Goal: Task Accomplishment & Management: Use online tool/utility

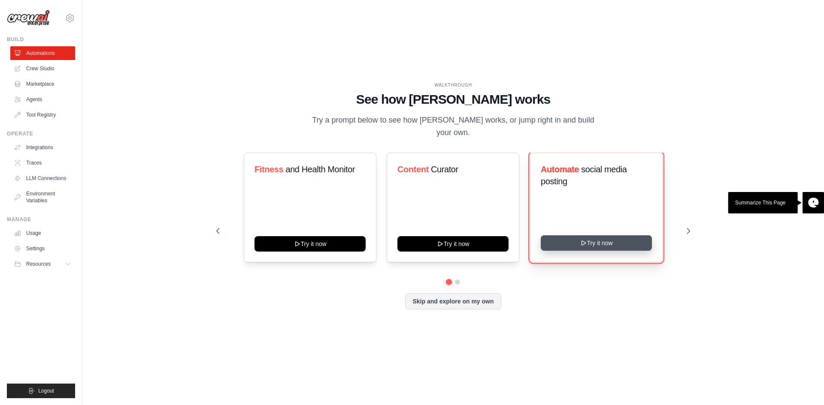
click at [577, 242] on button "Try it now" at bounding box center [596, 243] width 111 height 15
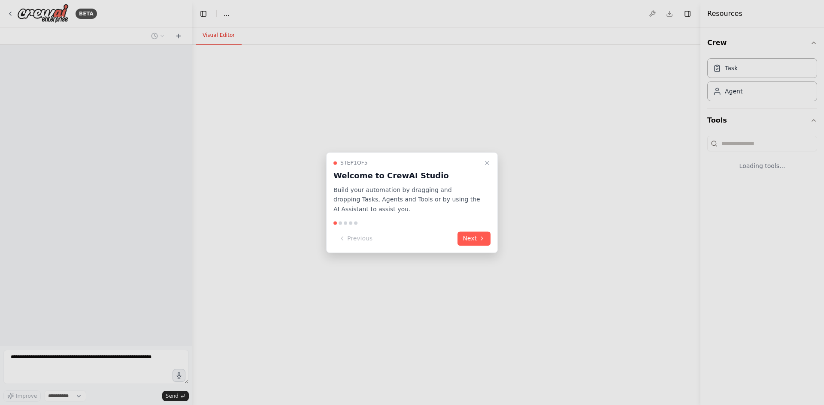
select select "****"
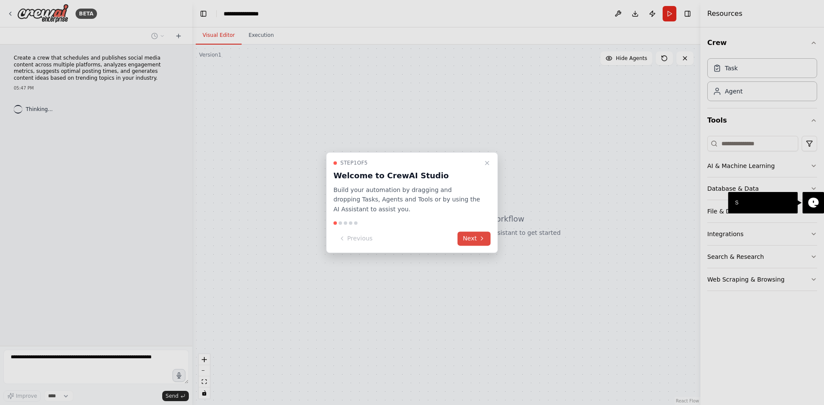
click at [474, 240] on button "Next" at bounding box center [473, 239] width 33 height 14
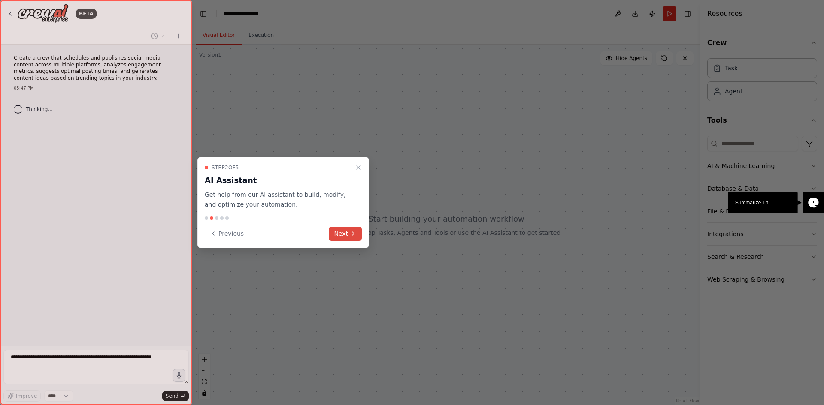
click at [339, 232] on button "Next" at bounding box center [345, 234] width 33 height 14
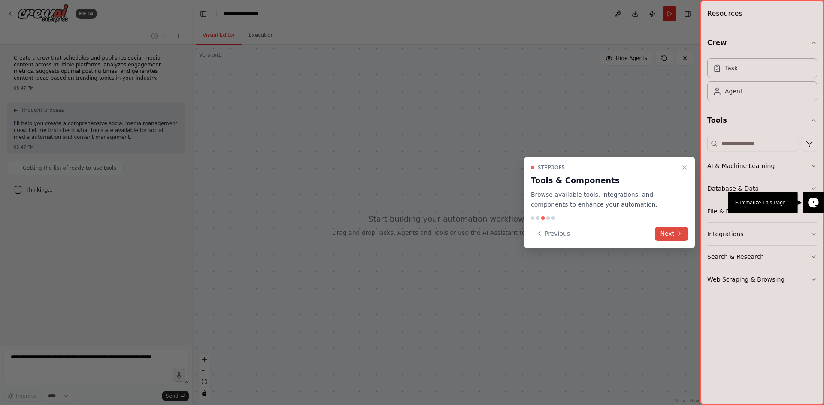
click at [684, 235] on button "Next" at bounding box center [671, 234] width 33 height 14
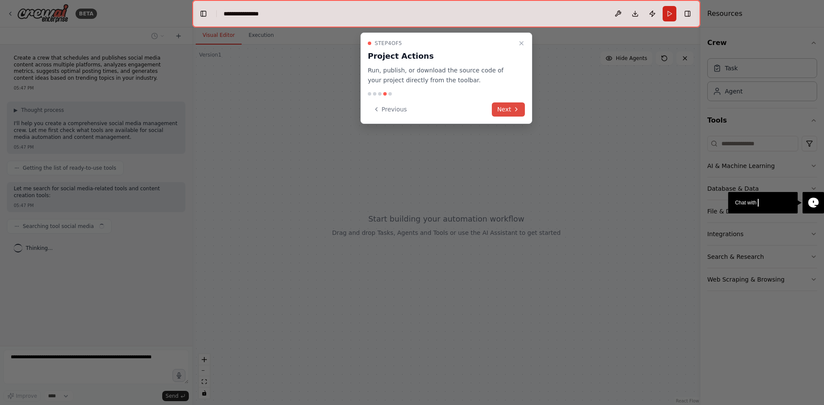
click at [513, 110] on icon at bounding box center [516, 109] width 7 height 7
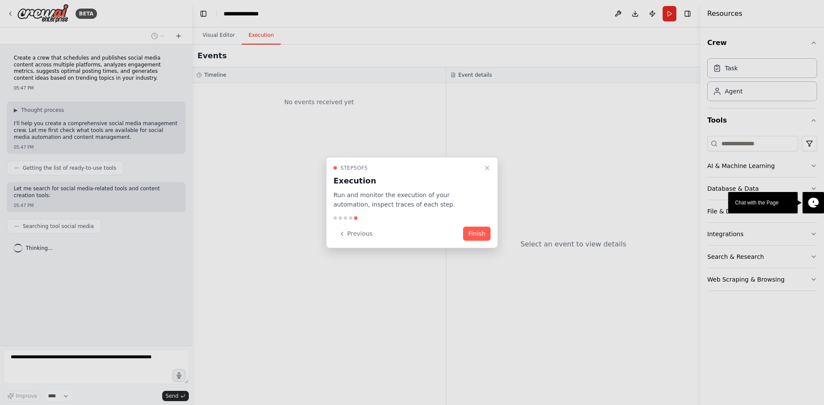
click at [480, 237] on button "Finish" at bounding box center [476, 234] width 27 height 14
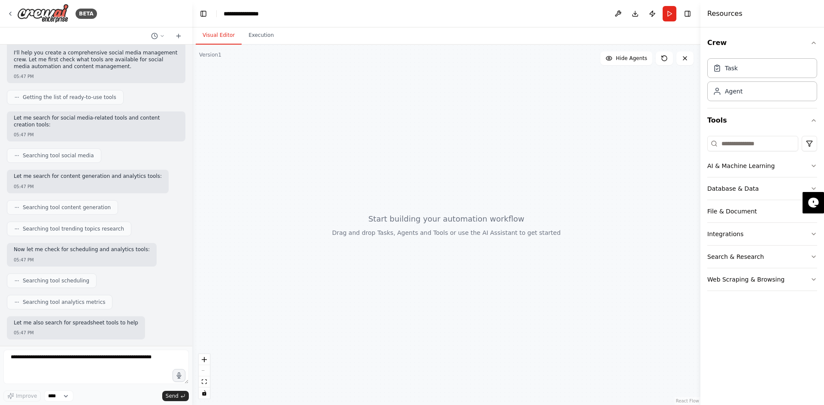
scroll to position [121, 0]
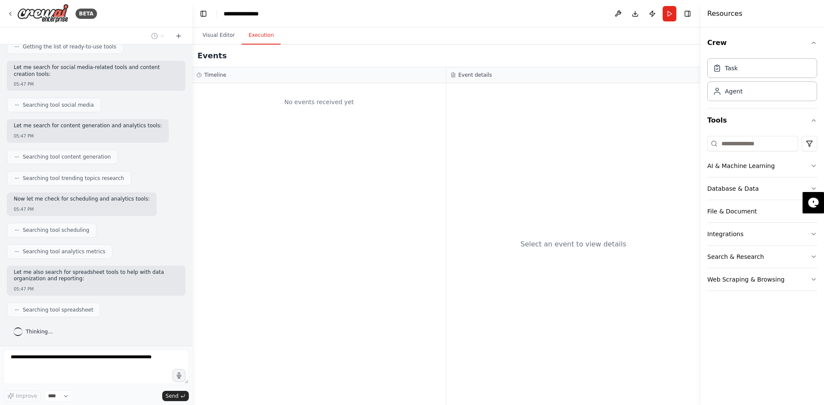
click at [255, 39] on button "Execution" at bounding box center [261, 36] width 39 height 18
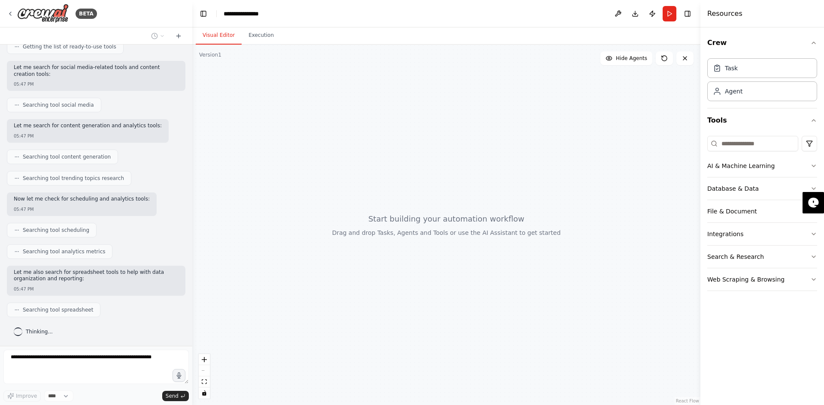
click at [223, 37] on button "Visual Editor" at bounding box center [219, 36] width 46 height 18
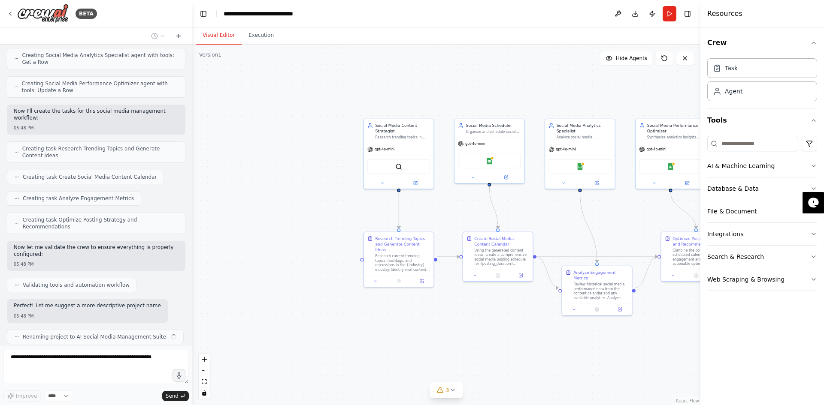
scroll to position [511, 0]
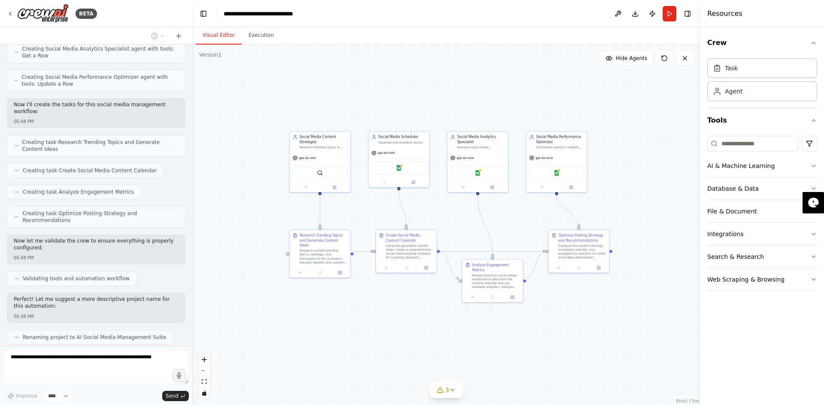
drag, startPoint x: 500, startPoint y: 342, endPoint x: 418, endPoint y: 320, distance: 84.5
click at [418, 320] on div ".deletable-edge-delete-btn { width: 20px; height: 20px; border: 0px solid #ffff…" at bounding box center [446, 225] width 508 height 361
click at [448, 394] on button "3" at bounding box center [446, 391] width 33 height 16
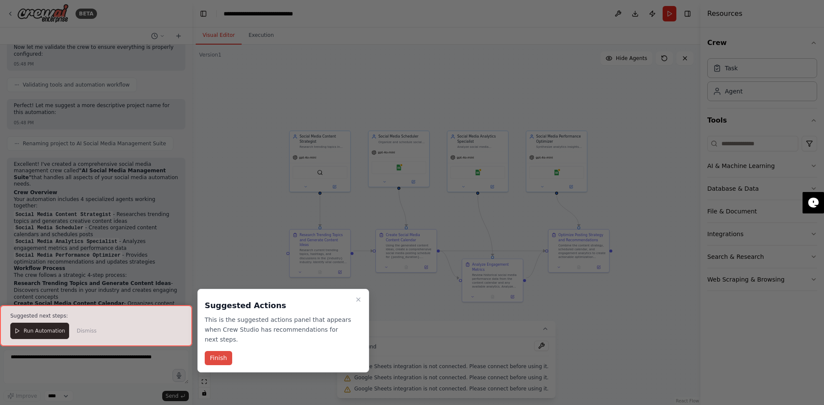
click at [220, 351] on button "Finish" at bounding box center [218, 358] width 27 height 14
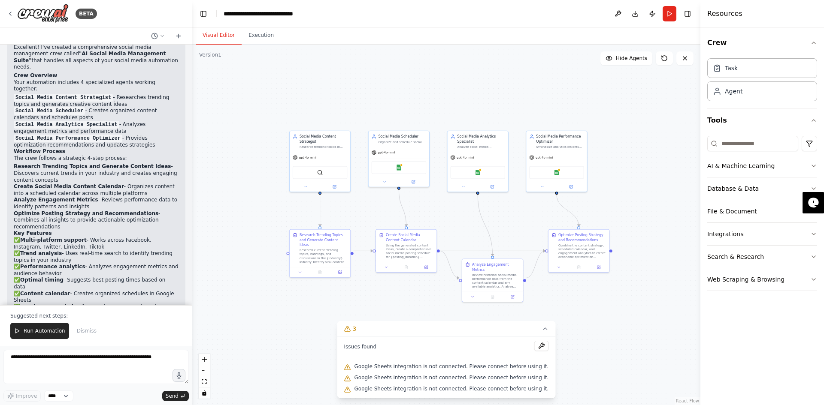
scroll to position [829, 0]
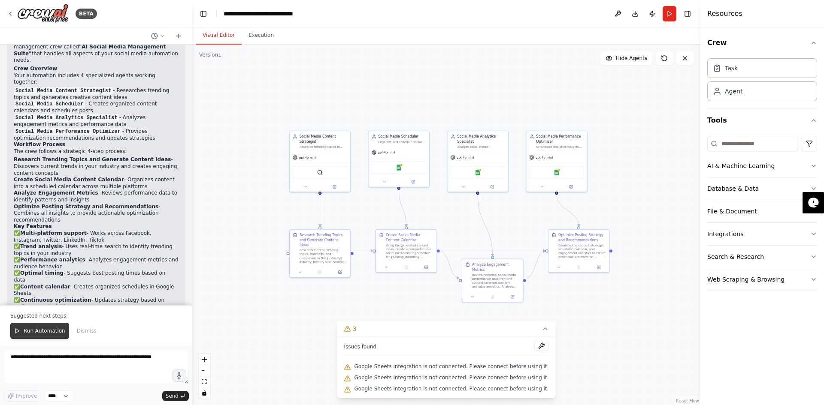
click at [36, 333] on span "Run Automation" at bounding box center [45, 331] width 42 height 7
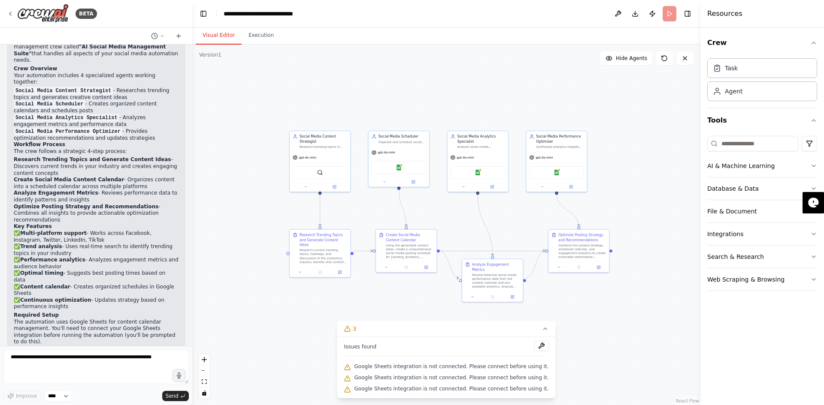
scroll to position [788, 0]
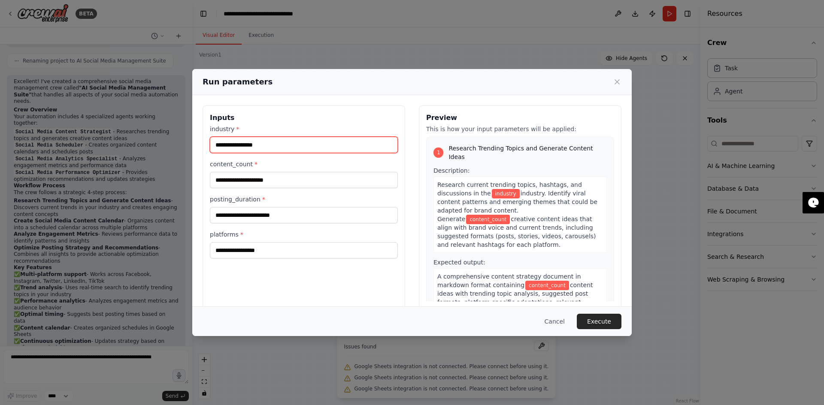
click at [289, 142] on input "industry *" at bounding box center [304, 145] width 188 height 16
type input "******"
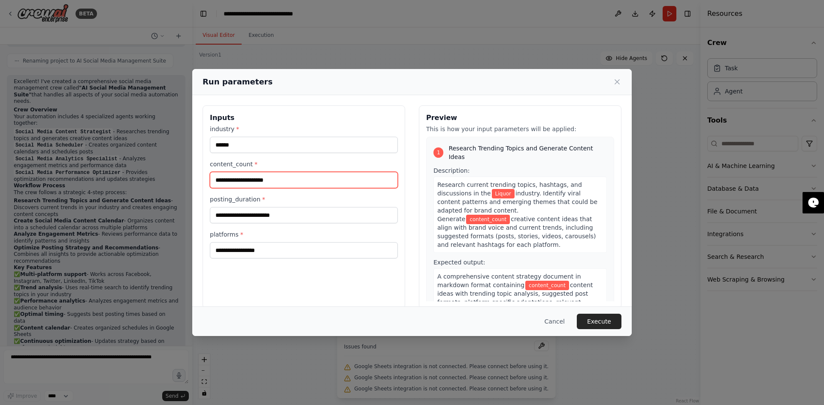
click at [266, 184] on input "content_count *" at bounding box center [304, 180] width 188 height 16
type input "*"
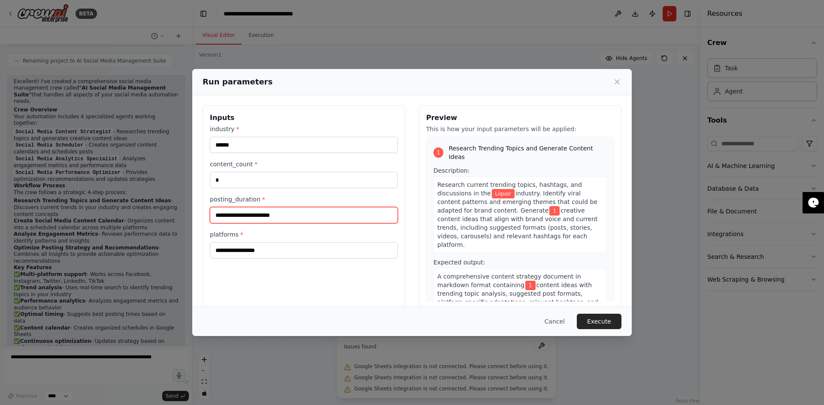
click at [289, 216] on input "posting_duration *" at bounding box center [304, 215] width 188 height 16
type input "********"
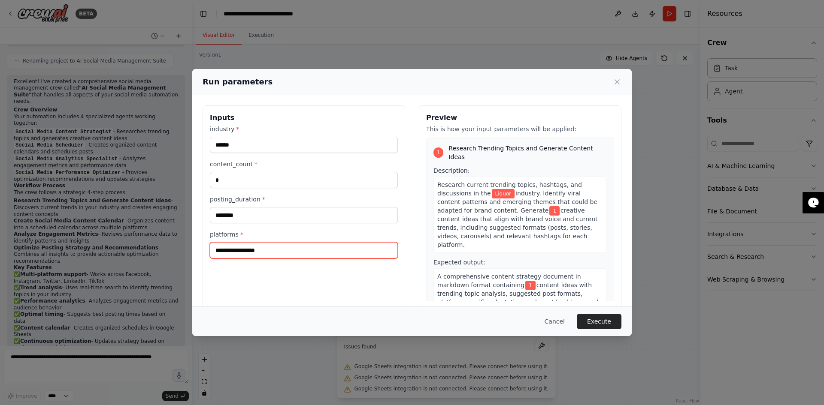
click at [278, 247] on input "platforms *" at bounding box center [304, 250] width 188 height 16
type input "*********"
click at [601, 320] on button "Execute" at bounding box center [599, 321] width 45 height 15
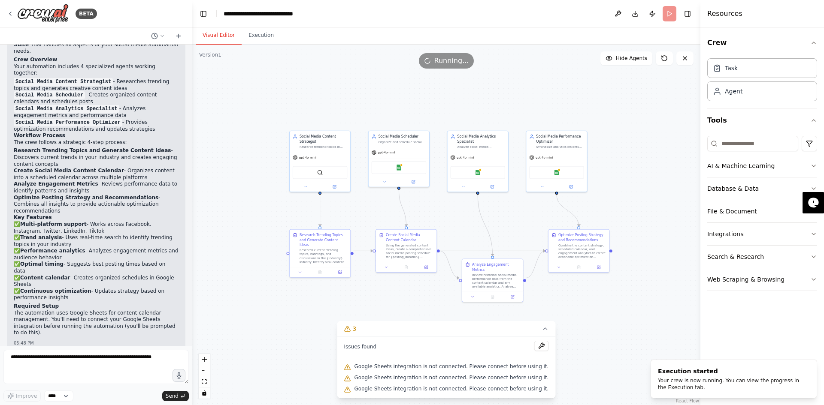
scroll to position [845, 0]
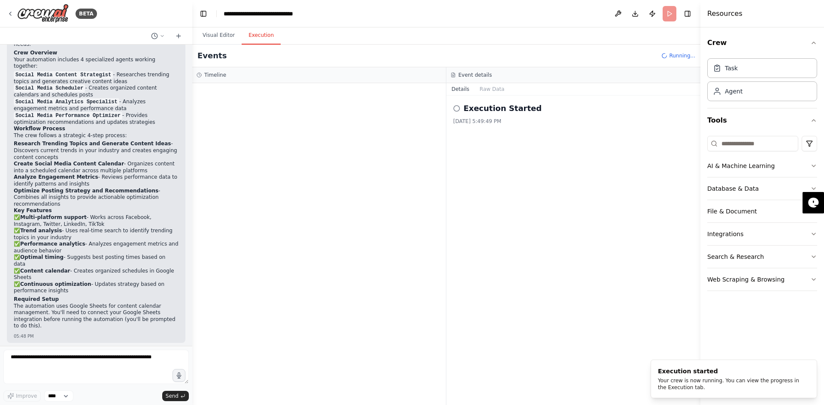
click at [257, 38] on button "Execution" at bounding box center [261, 36] width 39 height 18
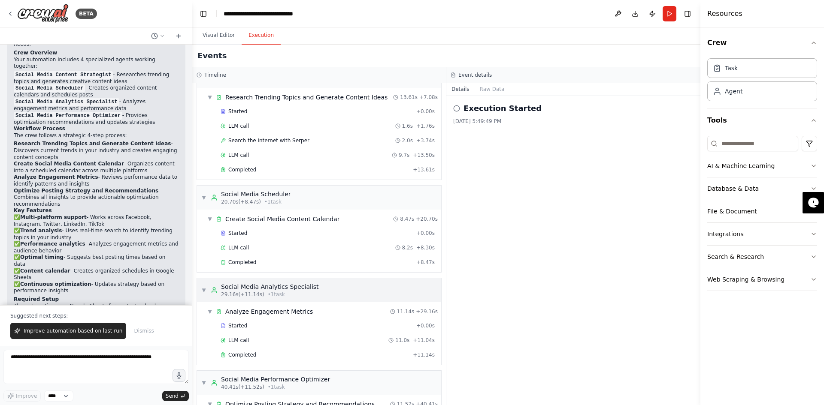
scroll to position [86, 0]
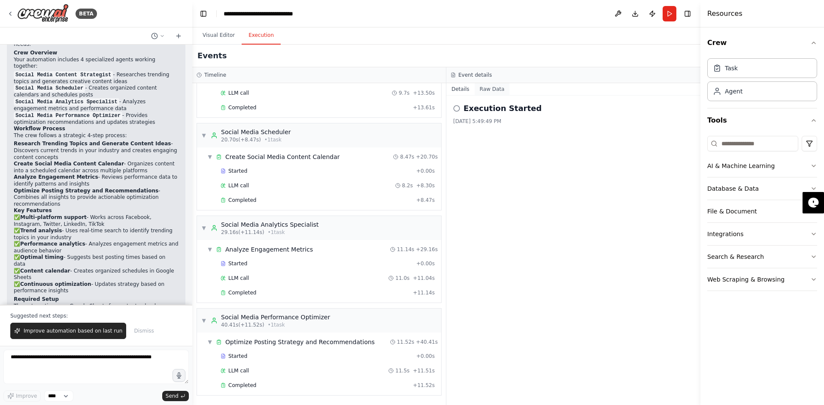
click at [486, 88] on button "Raw Data" at bounding box center [491, 89] width 35 height 12
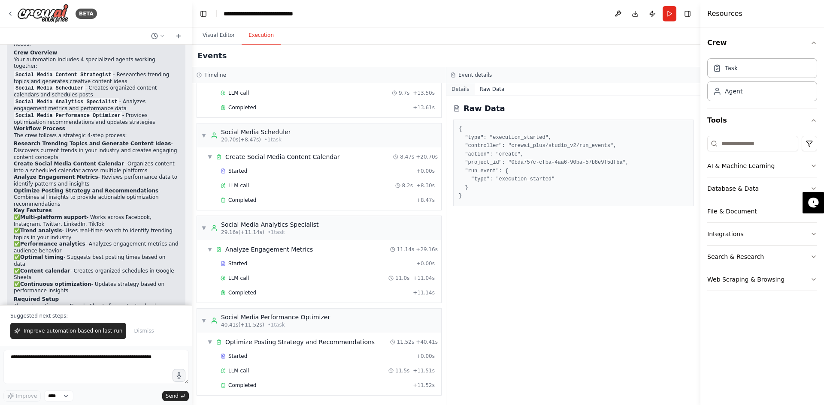
click at [456, 90] on button "Details" at bounding box center [460, 89] width 28 height 12
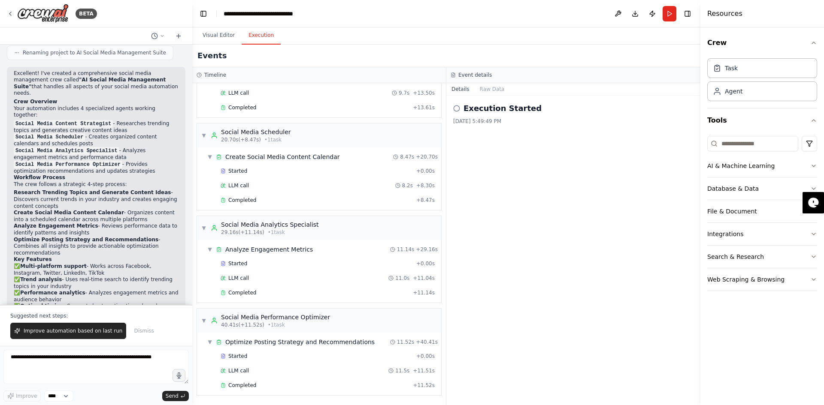
scroll to position [886, 0]
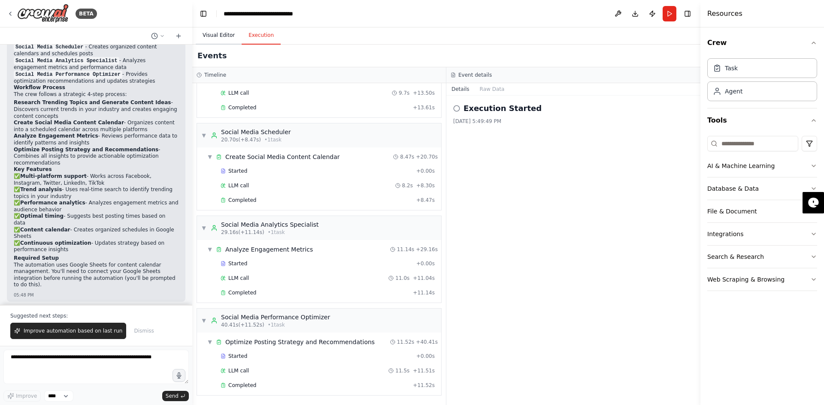
click at [211, 37] on button "Visual Editor" at bounding box center [219, 36] width 46 height 18
click at [256, 35] on button "Execution" at bounding box center [261, 36] width 39 height 18
click at [223, 169] on icon at bounding box center [223, 169] width 1 height 1
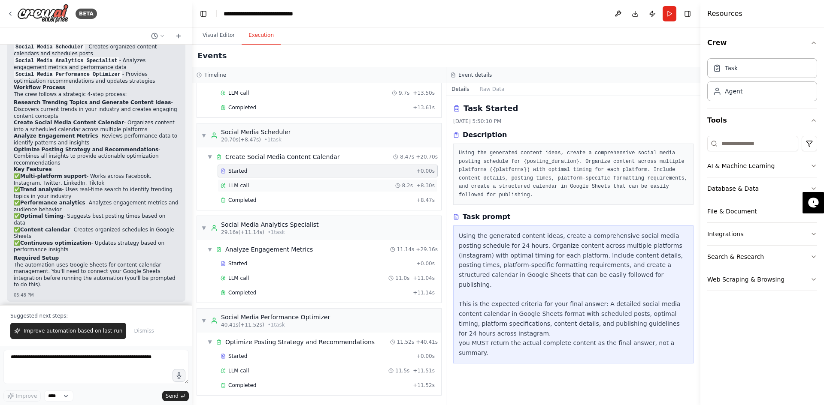
click at [236, 184] on span "LLM call" at bounding box center [238, 185] width 21 height 7
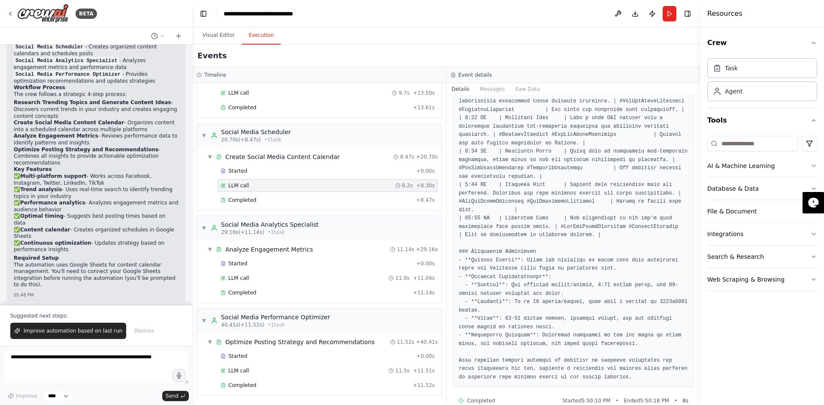
scroll to position [311, 0]
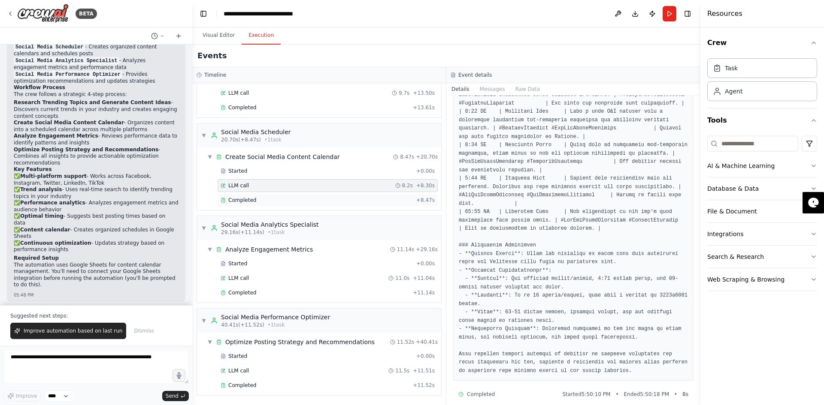
click at [250, 201] on span "Completed" at bounding box center [242, 200] width 28 height 7
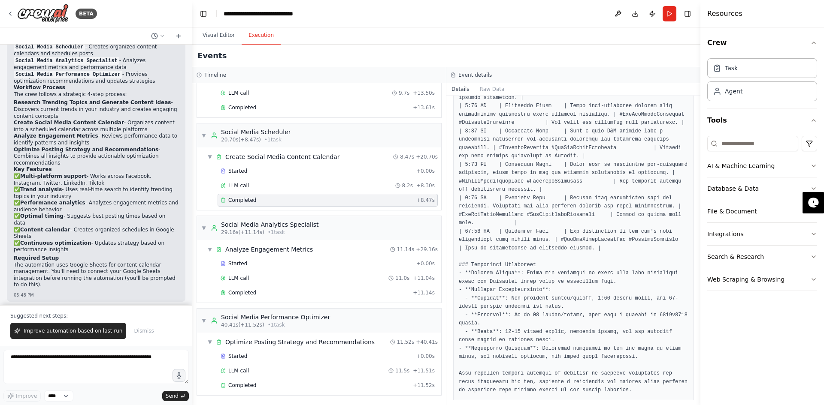
scroll to position [347, 0]
click at [244, 232] on span "29.16s (+11.14s)" at bounding box center [242, 232] width 43 height 7
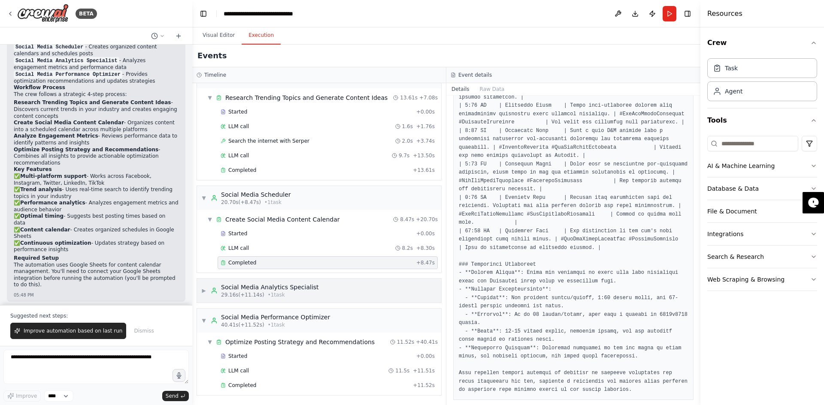
scroll to position [24, 0]
click at [237, 220] on div "Create Social Media Content Calendar" at bounding box center [282, 219] width 115 height 9
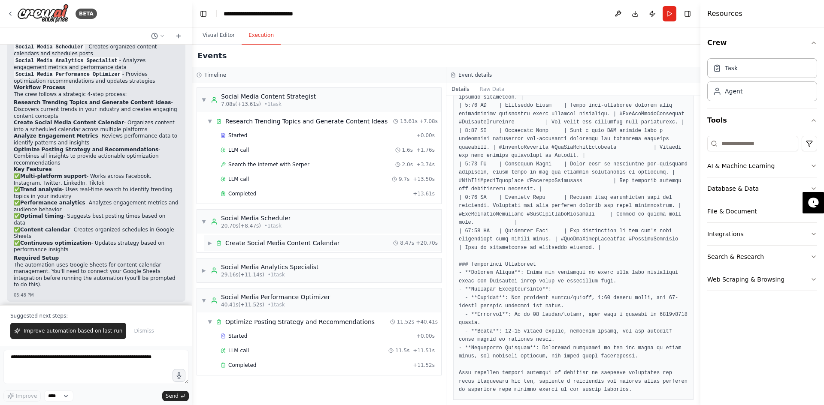
scroll to position [0, 0]
click at [239, 241] on div "Create Social Media Content Calendar" at bounding box center [282, 243] width 115 height 9
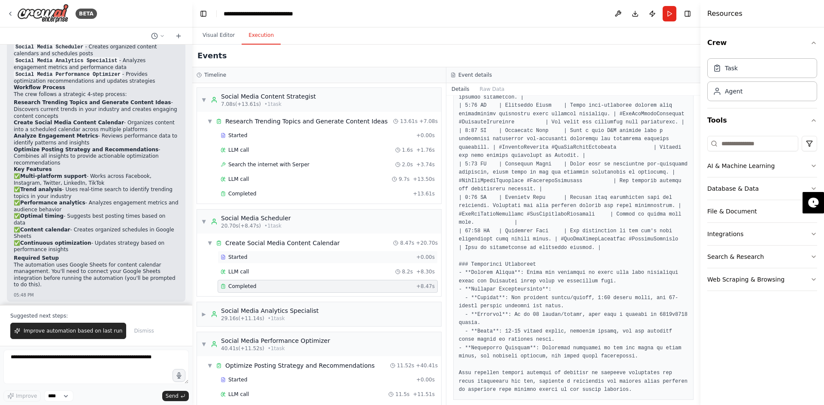
click at [233, 255] on span "Started" at bounding box center [237, 257] width 19 height 7
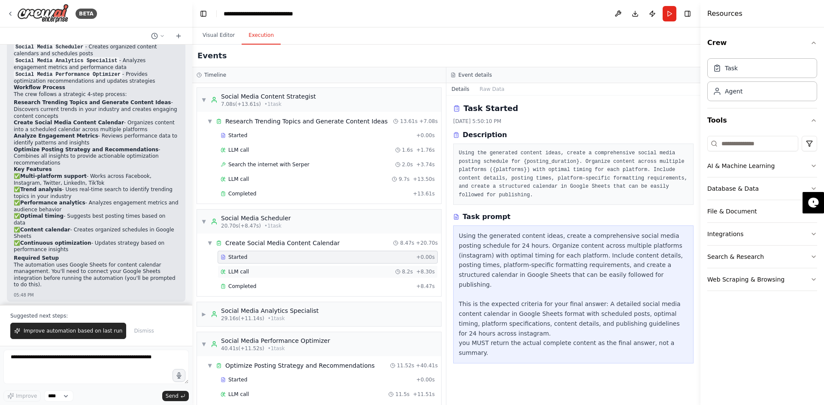
click at [236, 272] on span "LLM call" at bounding box center [238, 272] width 21 height 7
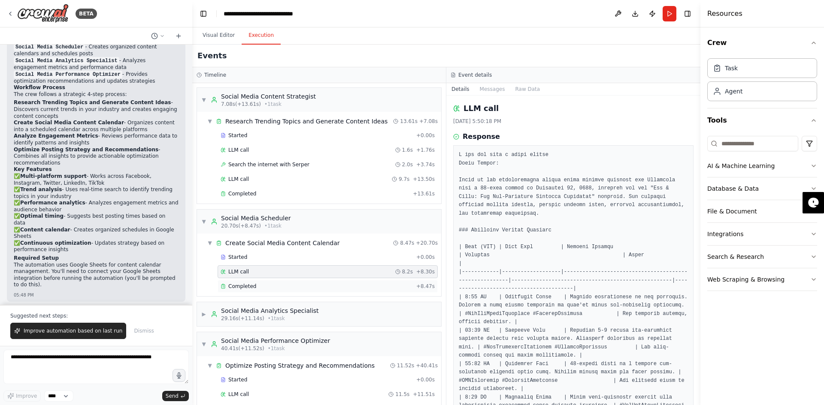
click at [241, 284] on span "Completed" at bounding box center [242, 286] width 28 height 7
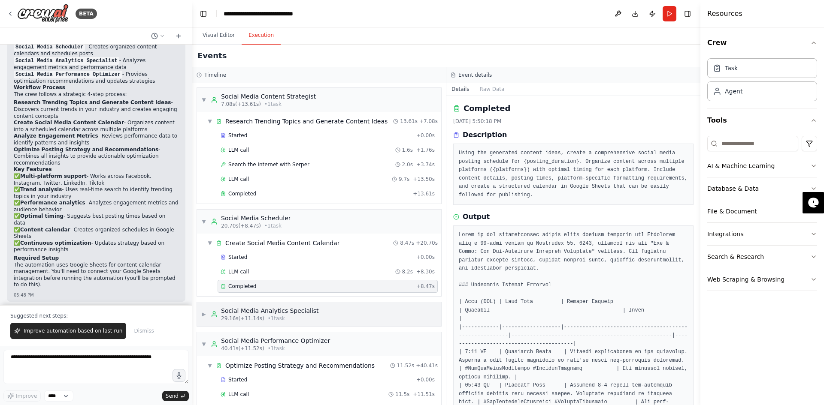
scroll to position [24, 0]
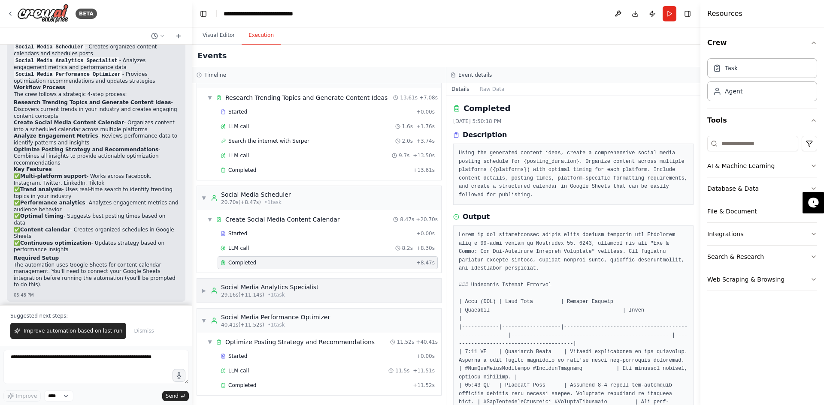
click at [224, 284] on div "Social Media Analytics Specialist" at bounding box center [270, 287] width 98 height 9
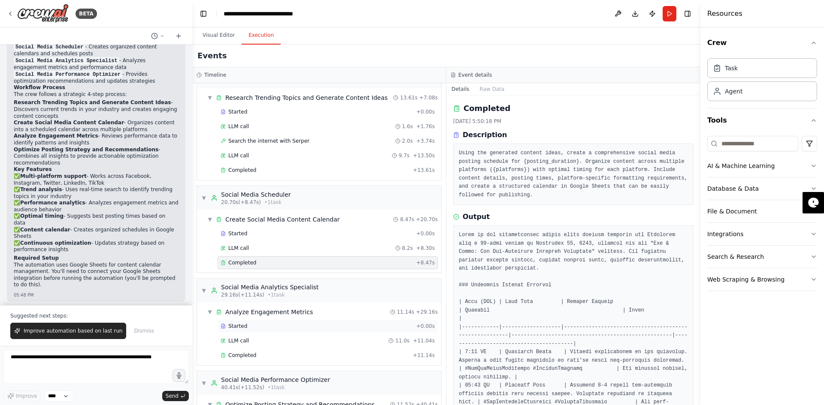
click at [241, 331] on div "Started + 0.00s" at bounding box center [327, 326] width 220 height 13
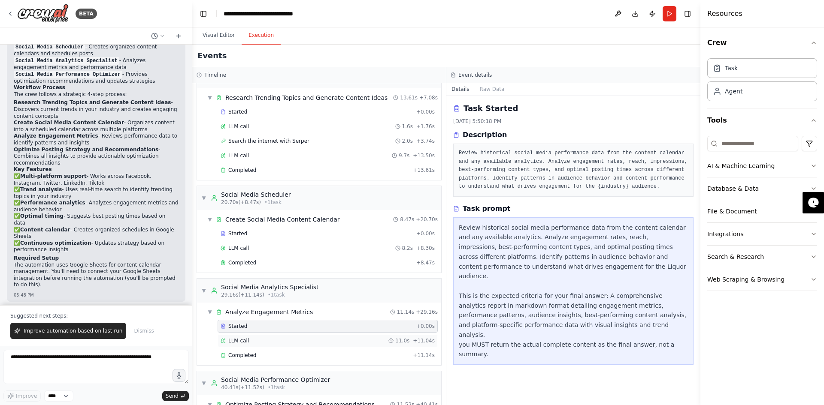
click at [242, 338] on span "LLM call" at bounding box center [238, 341] width 21 height 7
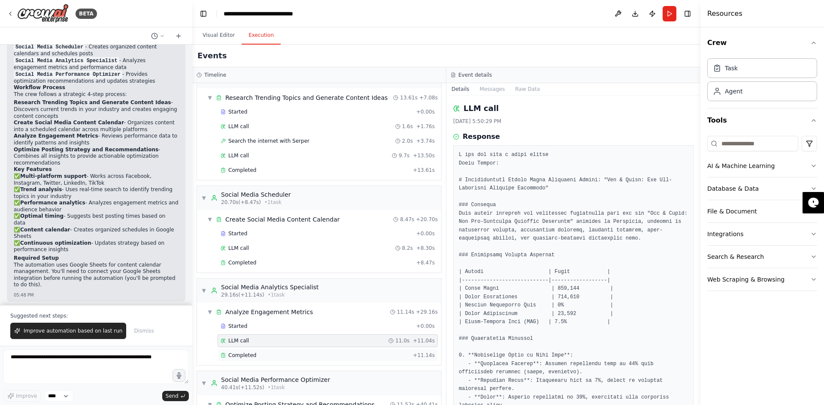
click at [244, 350] on div "Completed + 11.14s" at bounding box center [327, 355] width 220 height 13
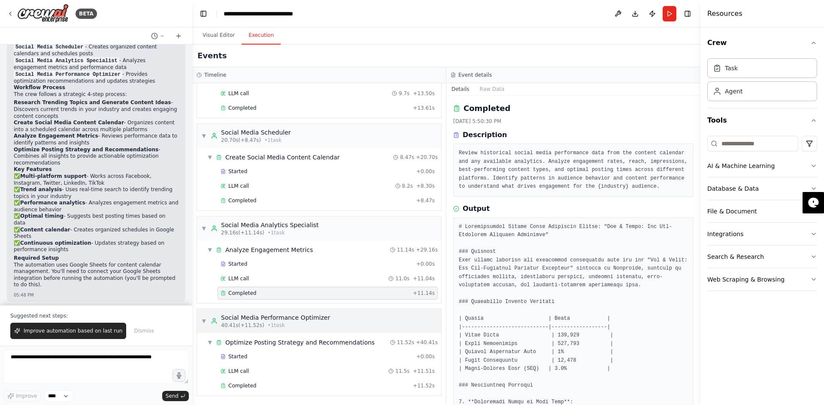
scroll to position [86, 0]
click at [233, 357] on span "Started" at bounding box center [237, 356] width 19 height 7
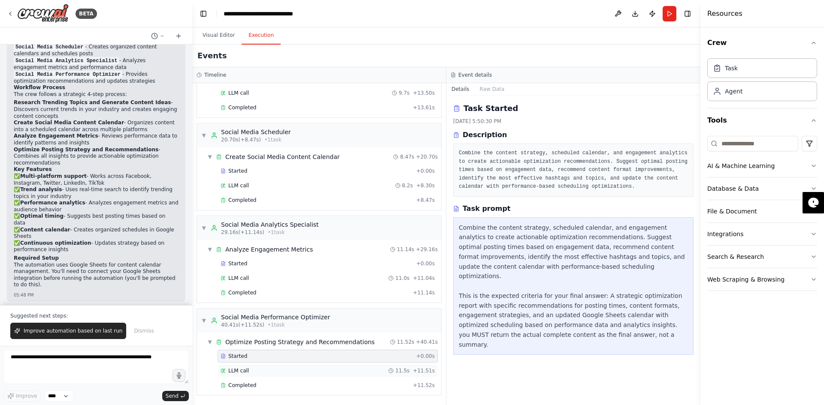
click at [239, 372] on span "LLM call" at bounding box center [238, 371] width 21 height 7
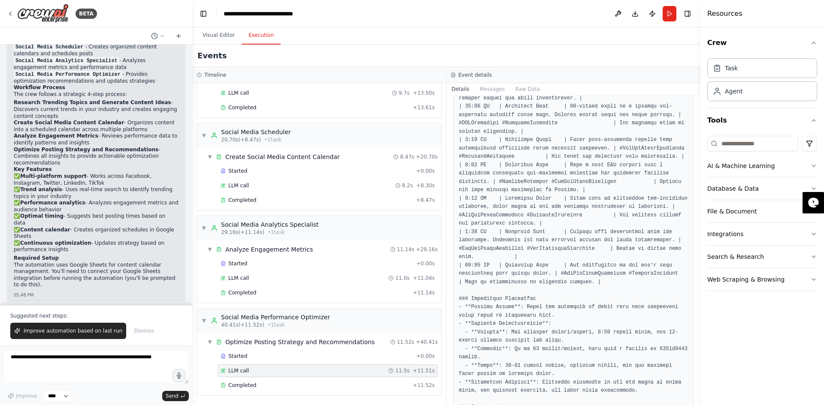
scroll to position [713, 0]
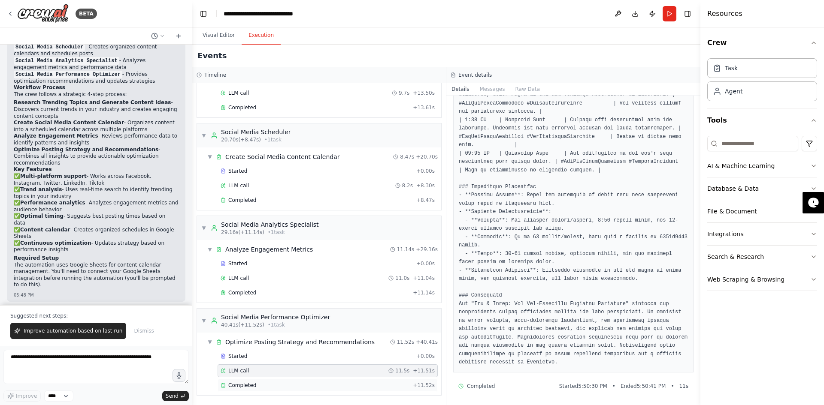
click at [243, 385] on span "Completed" at bounding box center [242, 385] width 28 height 7
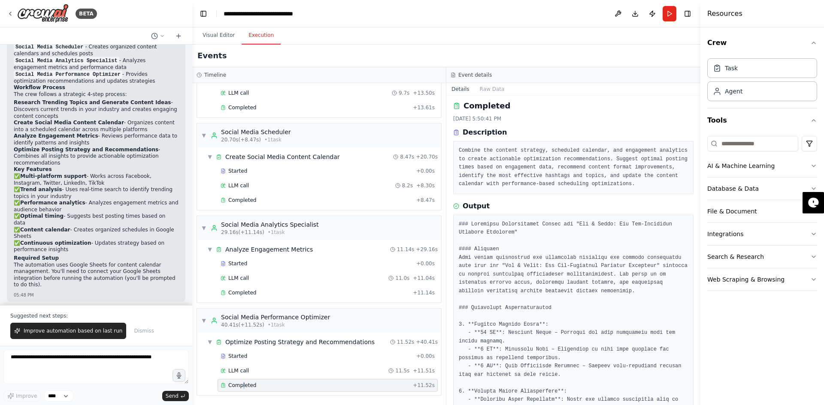
scroll to position [0, 0]
click at [217, 35] on button "Visual Editor" at bounding box center [219, 36] width 46 height 18
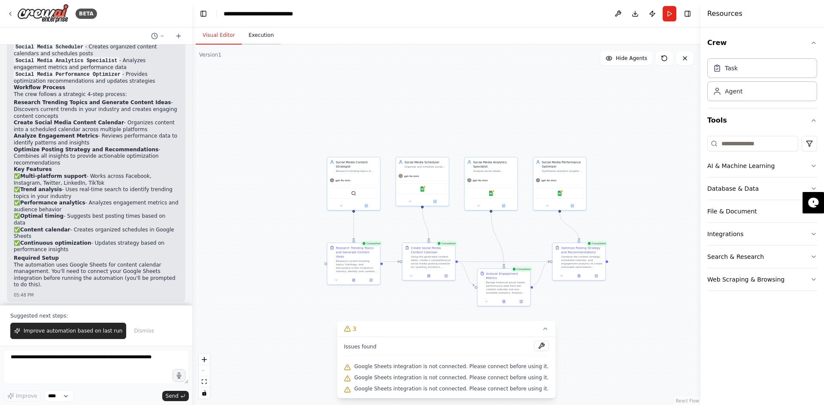
click at [255, 39] on button "Execution" at bounding box center [261, 36] width 39 height 18
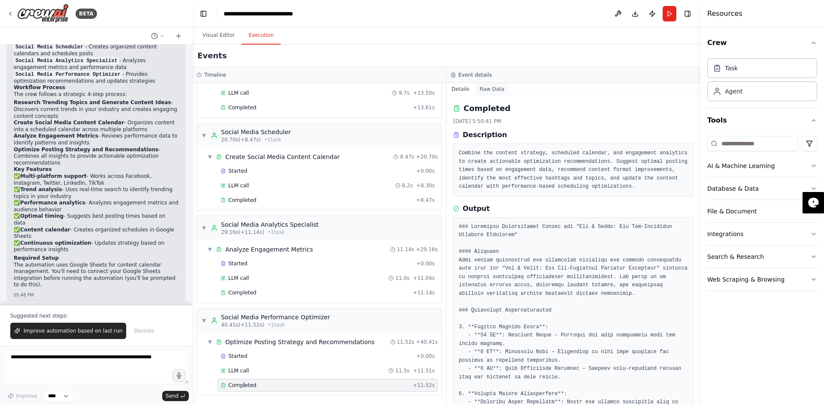
click at [483, 88] on button "Raw Data" at bounding box center [491, 89] width 35 height 12
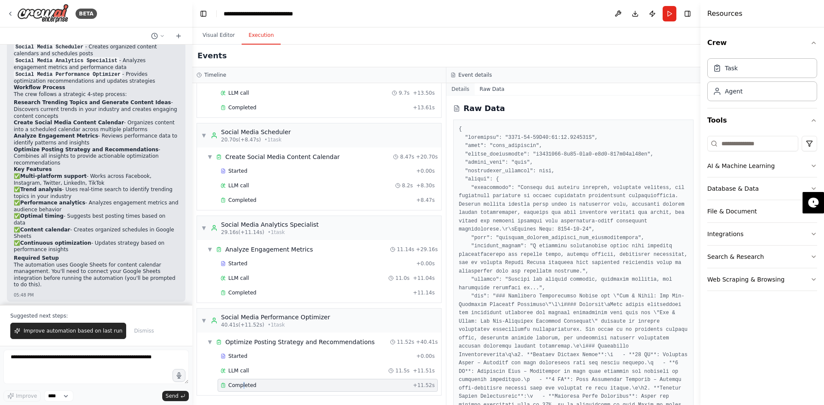
click at [459, 88] on button "Details" at bounding box center [460, 89] width 28 height 12
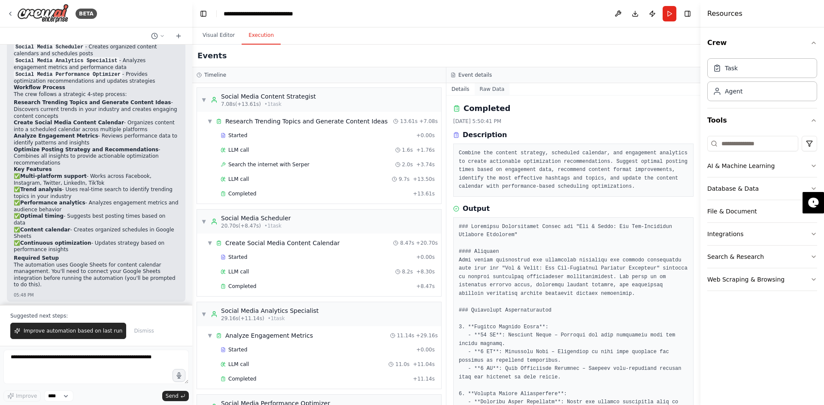
click at [489, 90] on button "Raw Data" at bounding box center [491, 89] width 35 height 12
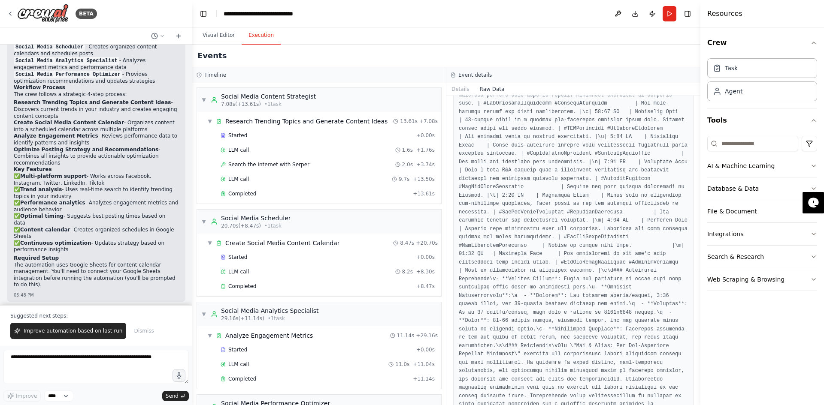
scroll to position [1556, 0]
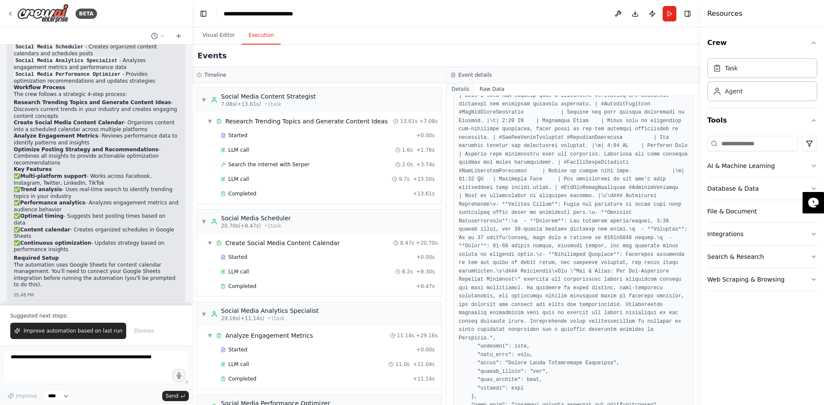
click at [459, 84] on button "Details" at bounding box center [460, 89] width 28 height 12
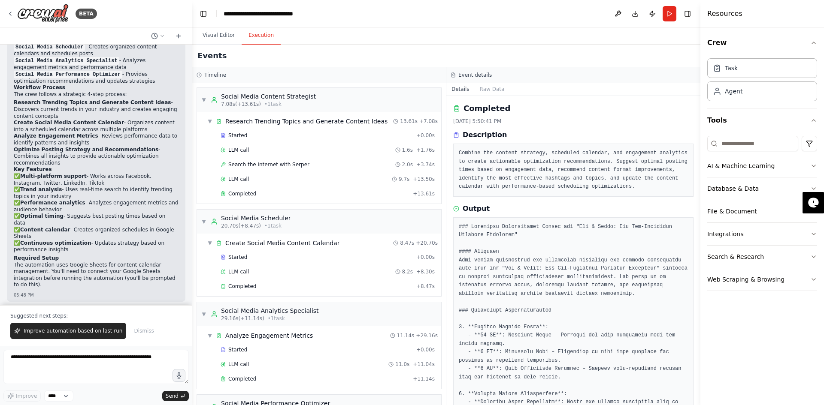
click at [457, 75] on div "Event details" at bounding box center [572, 75] width 245 height 7
click at [668, 13] on button "Run" at bounding box center [669, 13] width 14 height 15
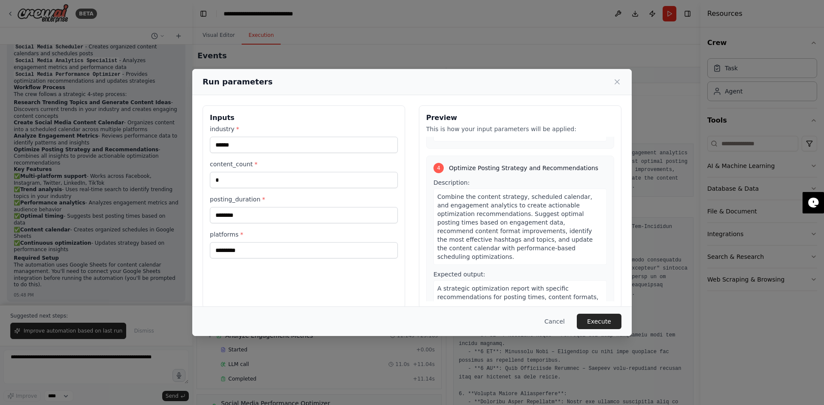
scroll to position [553, 0]
click at [544, 320] on button "Cancel" at bounding box center [555, 321] width 34 height 15
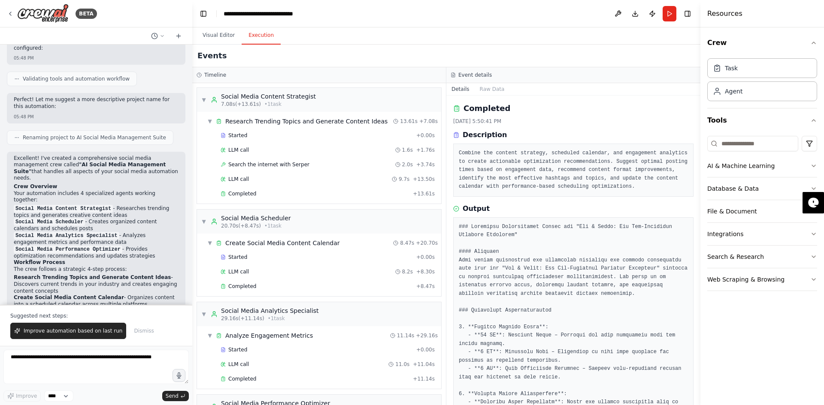
scroll to position [886, 0]
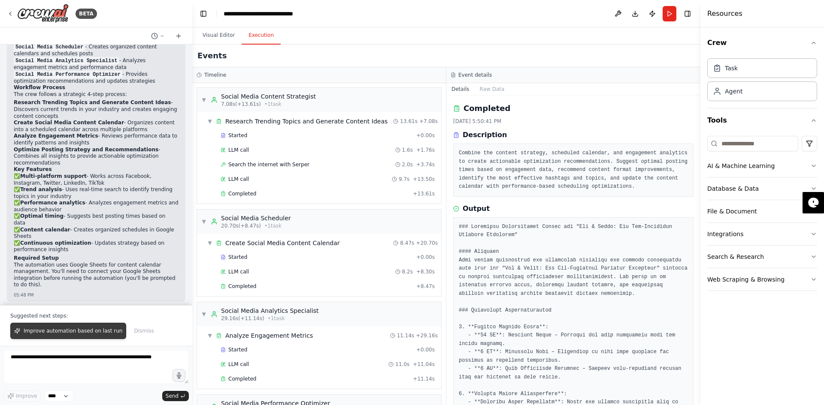
click at [91, 333] on span "Improve automation based on last run" at bounding box center [73, 331] width 99 height 7
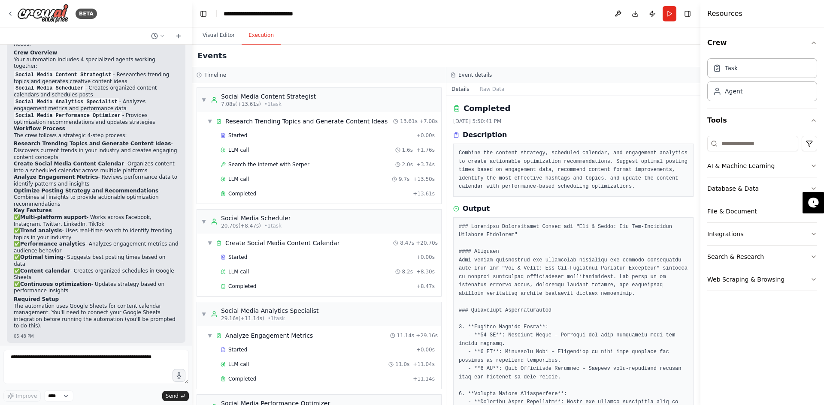
scroll to position [867, 0]
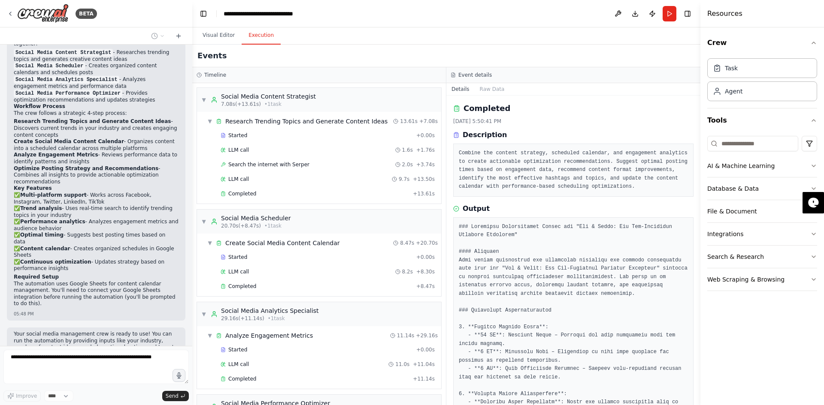
click at [472, 72] on h3 "Event details" at bounding box center [474, 75] width 33 height 7
click at [218, 36] on button "Visual Editor" at bounding box center [219, 36] width 46 height 18
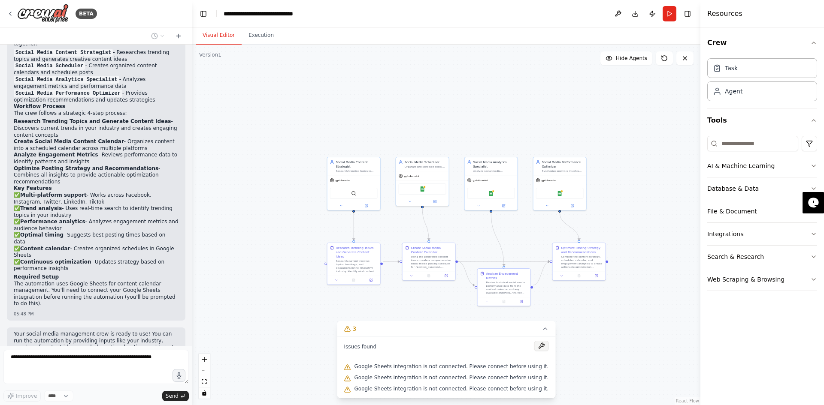
click at [534, 350] on button at bounding box center [541, 346] width 15 height 10
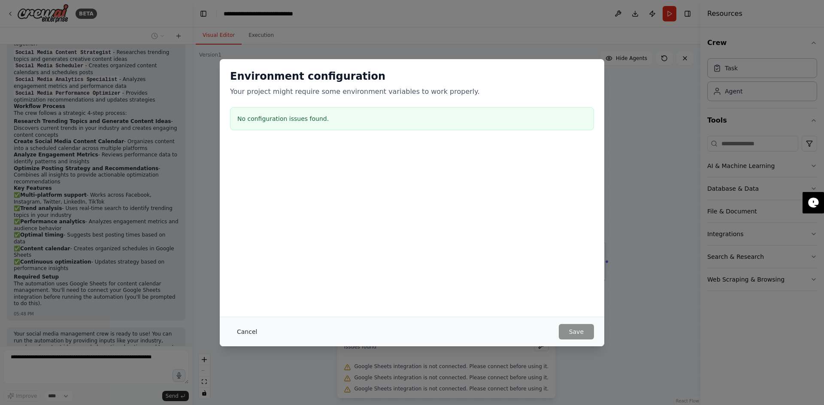
click at [244, 336] on button "Cancel" at bounding box center [247, 331] width 34 height 15
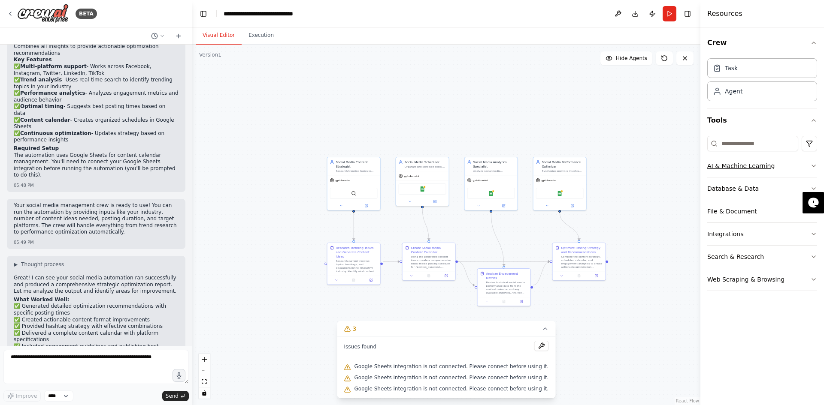
click at [800, 163] on button "AI & Machine Learning" at bounding box center [762, 166] width 110 height 22
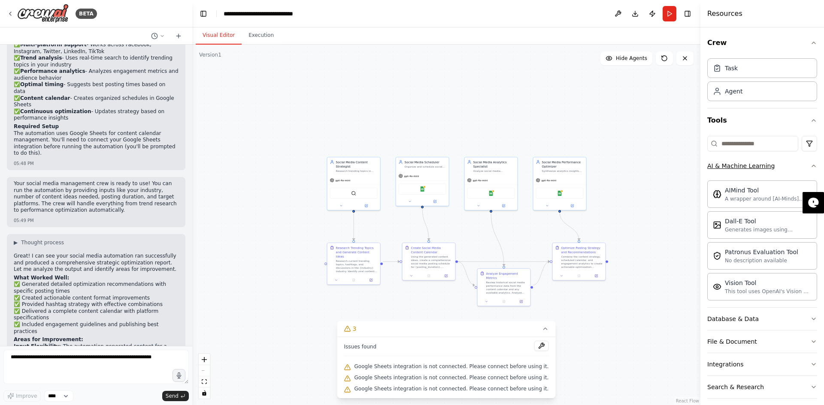
click at [800, 163] on button "AI & Machine Learning" at bounding box center [762, 166] width 110 height 22
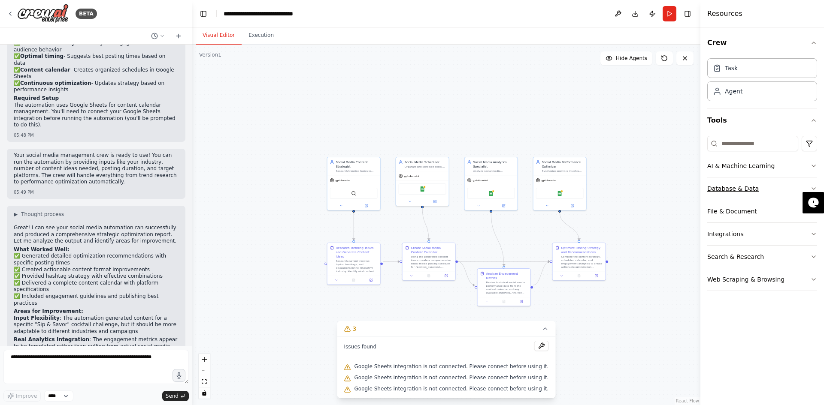
click at [775, 183] on button "Database & Data" at bounding box center [762, 189] width 110 height 22
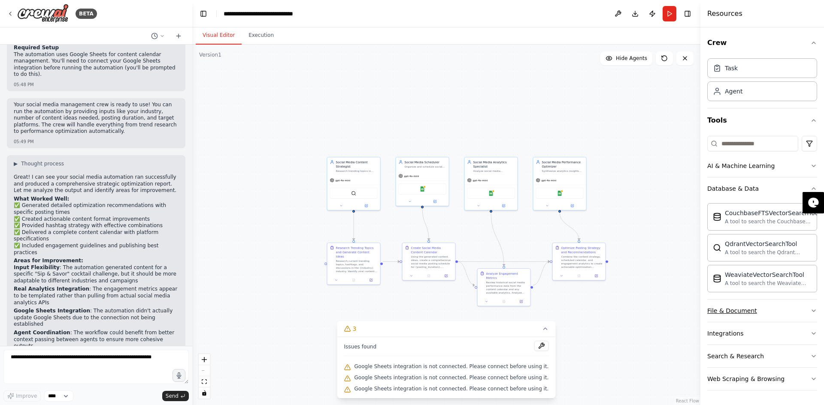
click at [775, 309] on button "File & Document" at bounding box center [762, 311] width 110 height 22
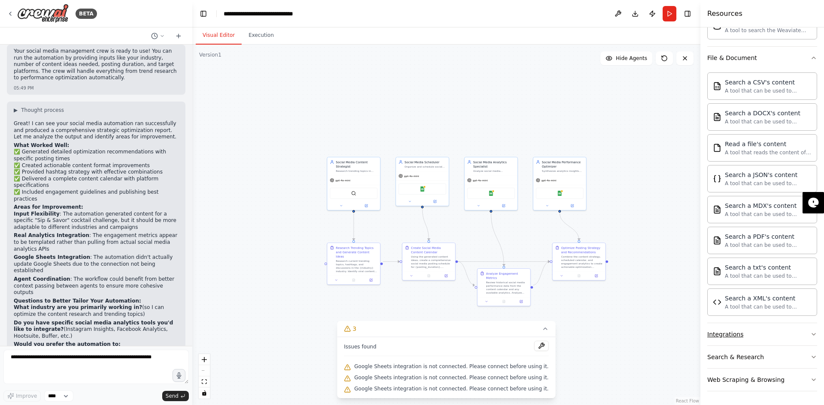
scroll to position [1165, 0]
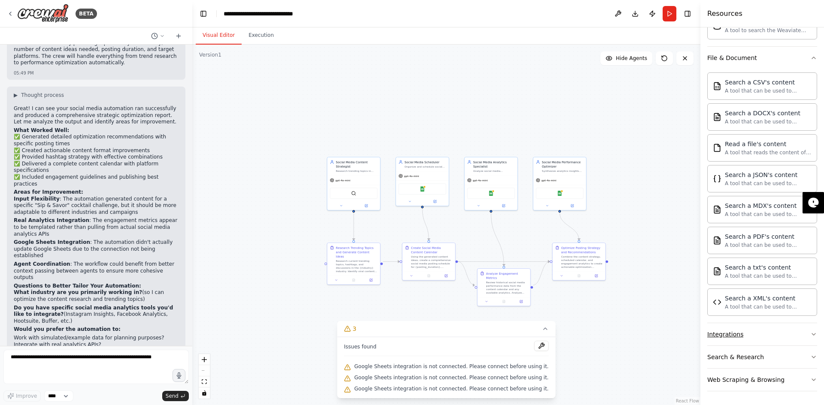
click at [753, 332] on button "Integrations" at bounding box center [762, 334] width 110 height 22
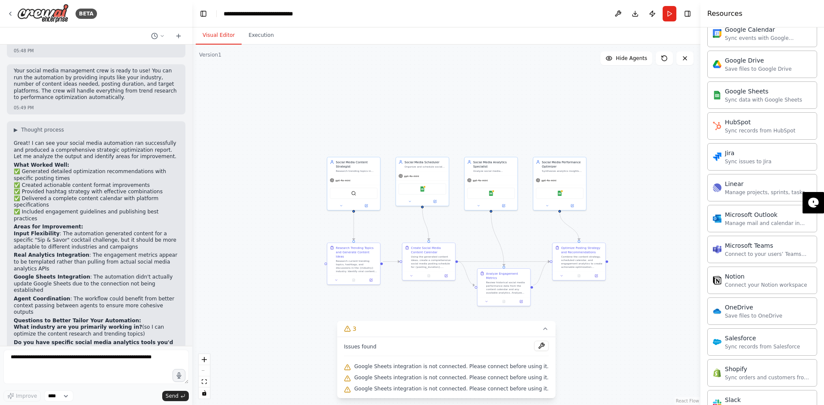
scroll to position [1179, 0]
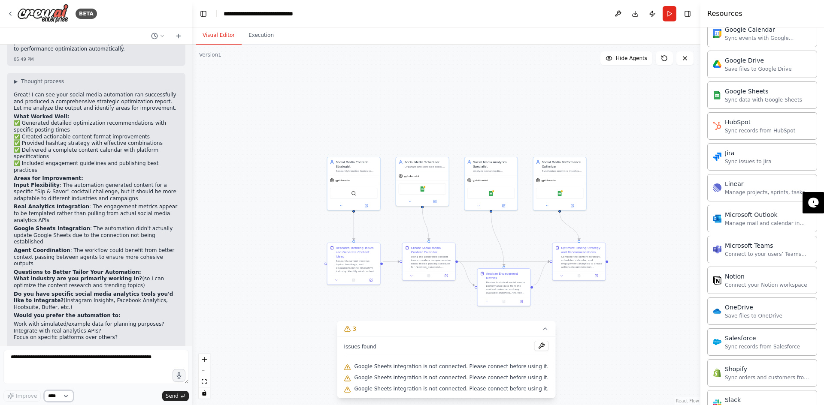
click at [48, 397] on select "****" at bounding box center [58, 396] width 29 height 11
click at [689, 15] on button "Toggle Right Sidebar" at bounding box center [687, 14] width 12 height 12
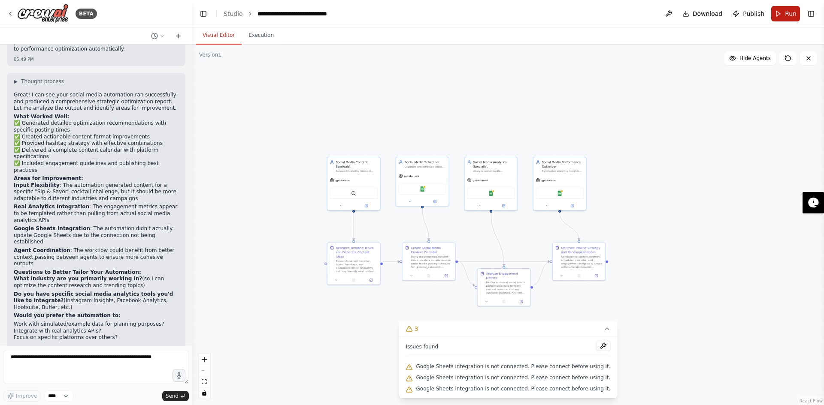
click at [787, 12] on span "Run" at bounding box center [791, 13] width 12 height 9
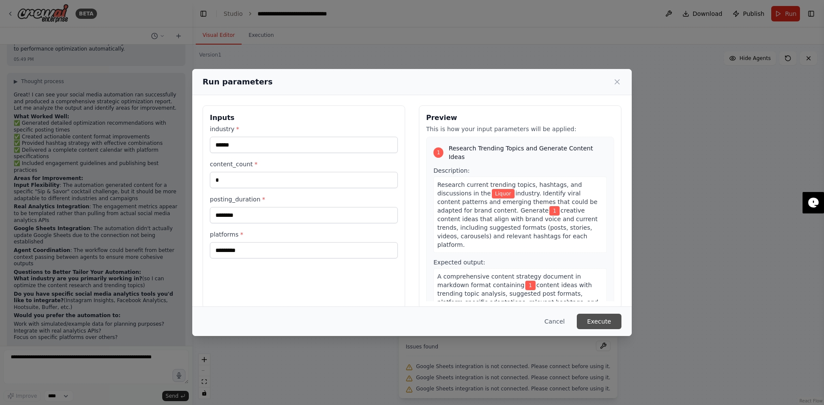
click at [595, 320] on button "Execute" at bounding box center [599, 321] width 45 height 15
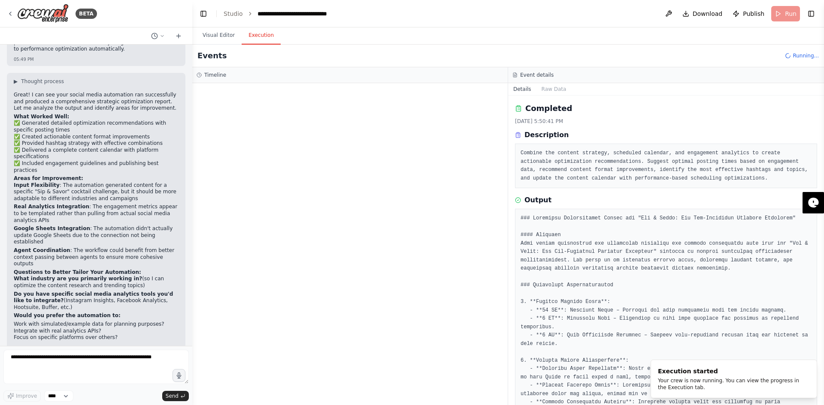
click at [265, 39] on button "Execution" at bounding box center [261, 36] width 39 height 18
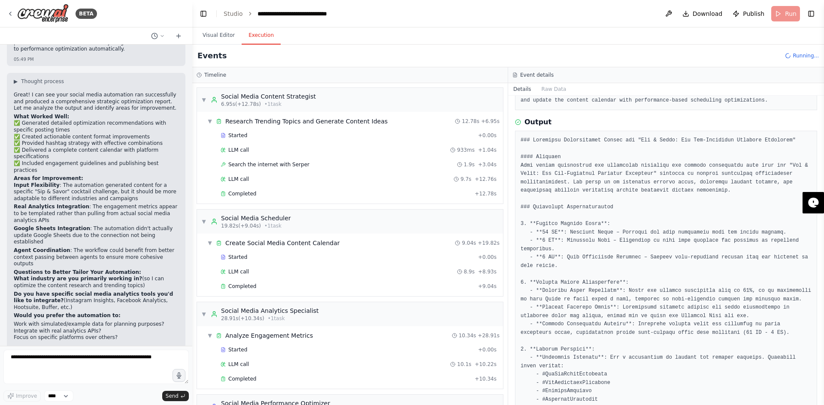
scroll to position [0, 0]
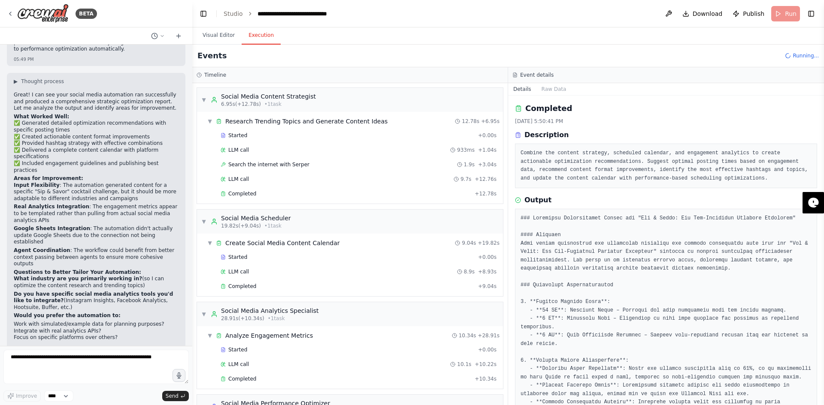
click at [517, 88] on button "Details" at bounding box center [522, 89] width 28 height 12
click at [553, 87] on button "Raw Data" at bounding box center [553, 89] width 35 height 12
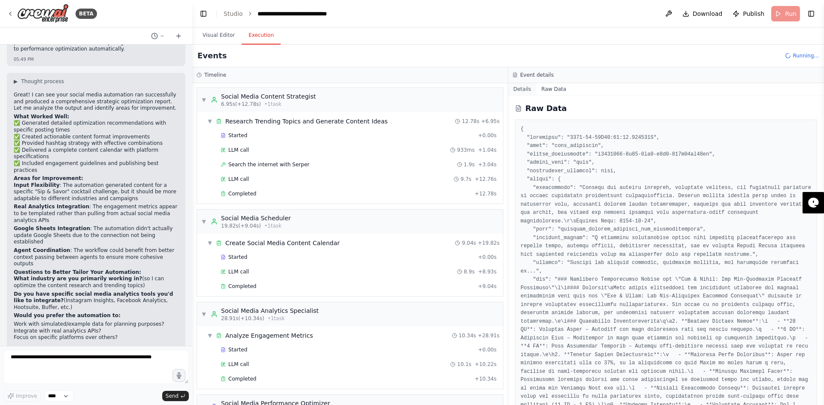
click at [519, 88] on button "Details" at bounding box center [522, 89] width 28 height 12
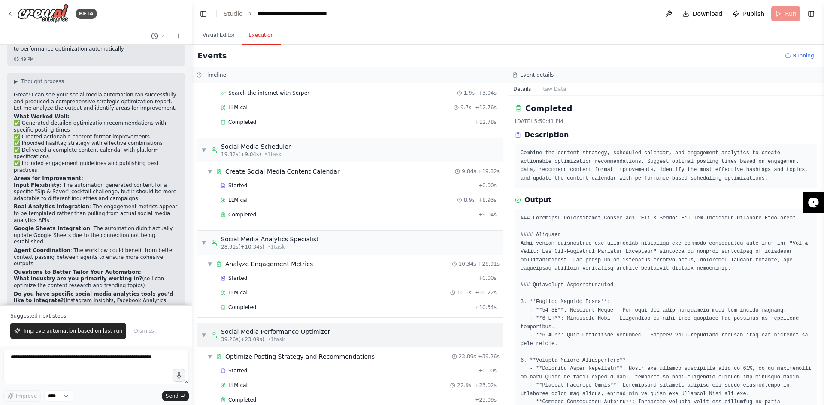
scroll to position [86, 0]
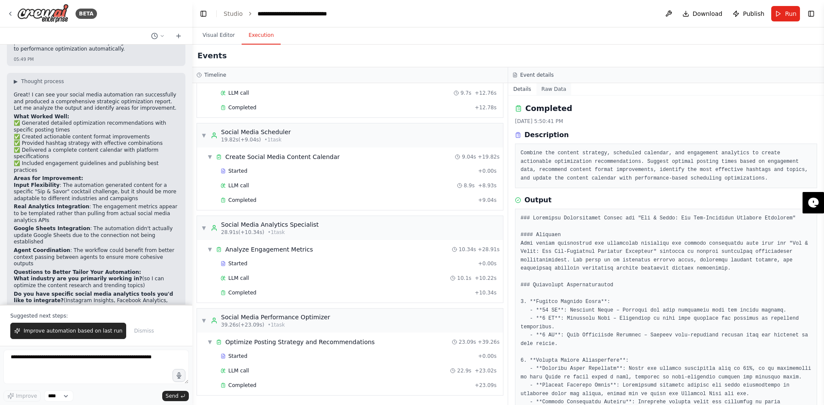
click at [540, 91] on button "Raw Data" at bounding box center [553, 89] width 35 height 12
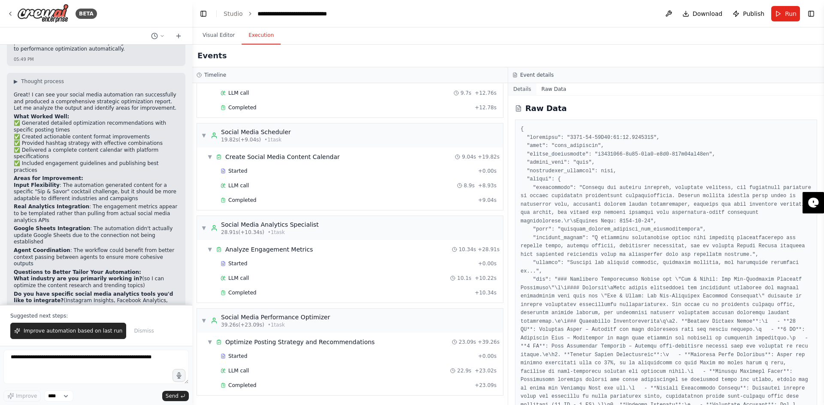
click at [513, 91] on button "Details" at bounding box center [522, 89] width 28 height 12
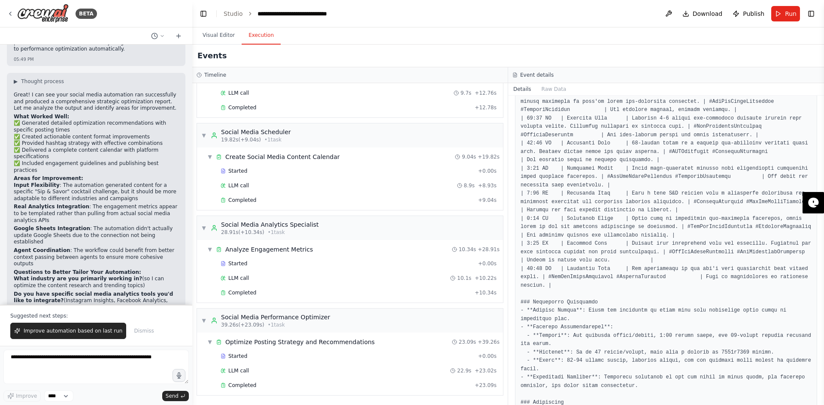
scroll to position [573, 0]
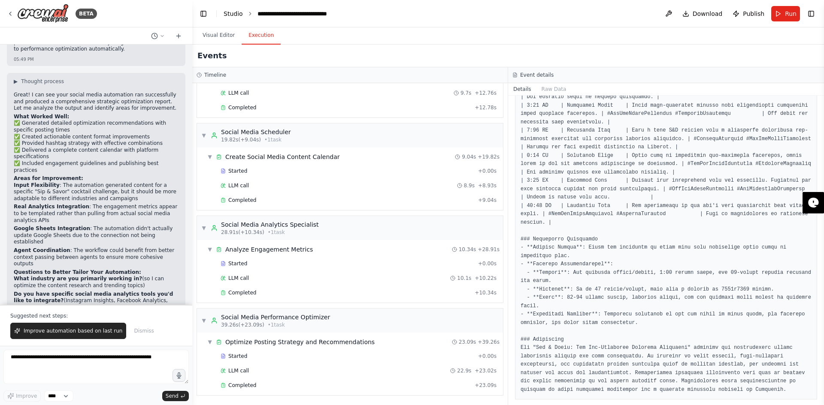
click at [229, 15] on link "Studio" at bounding box center [232, 13] width 19 height 7
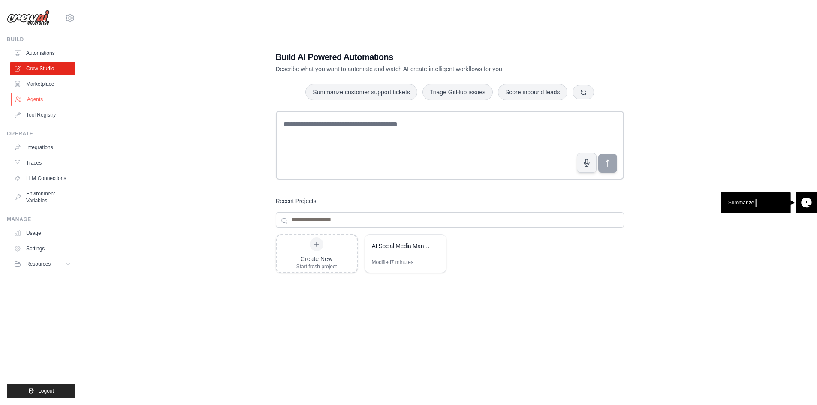
click at [37, 99] on link "Agents" at bounding box center [43, 100] width 65 height 14
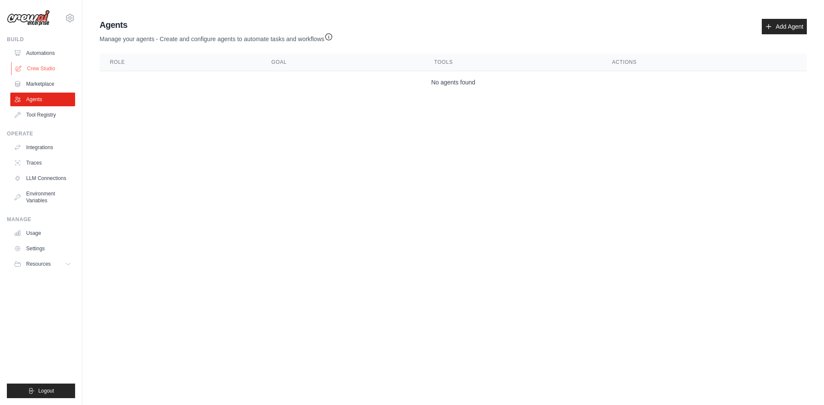
click at [35, 66] on link "Crew Studio" at bounding box center [43, 69] width 65 height 14
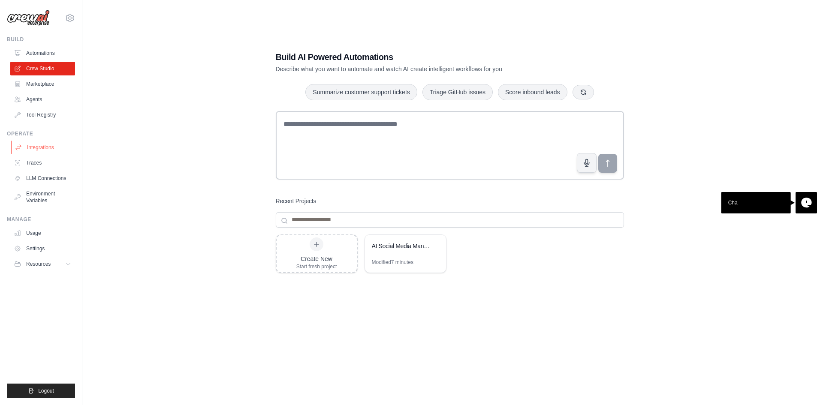
click at [29, 144] on link "Integrations" at bounding box center [43, 148] width 65 height 14
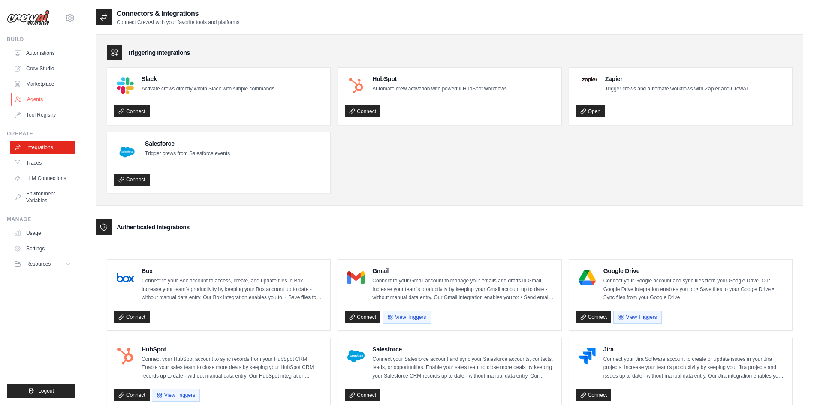
click at [33, 97] on link "Agents" at bounding box center [43, 100] width 65 height 14
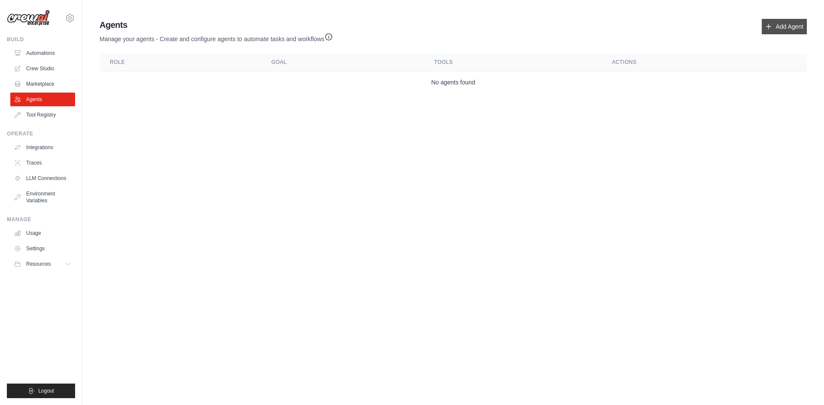
click at [765, 25] on icon at bounding box center [768, 26] width 7 height 7
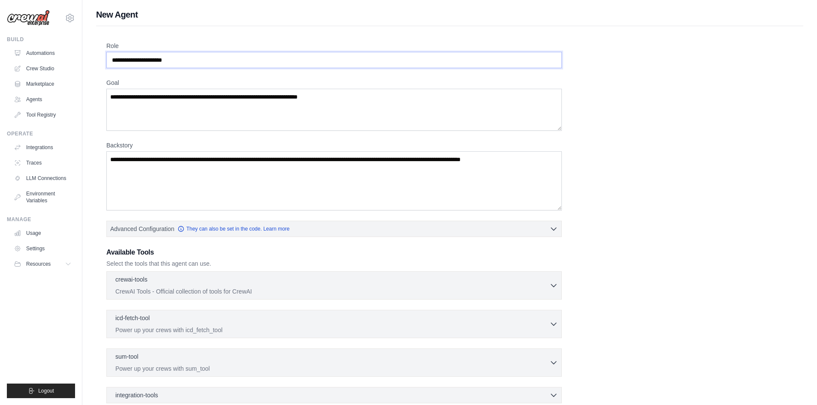
click at [217, 62] on input "Role" at bounding box center [334, 60] width 456 height 16
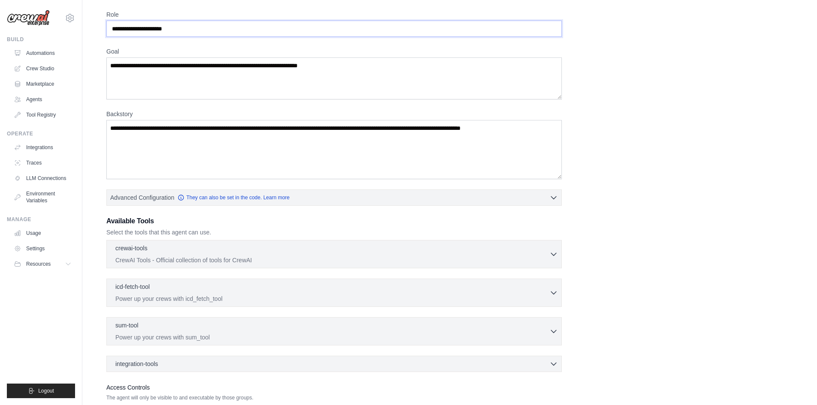
scroll to position [94, 0]
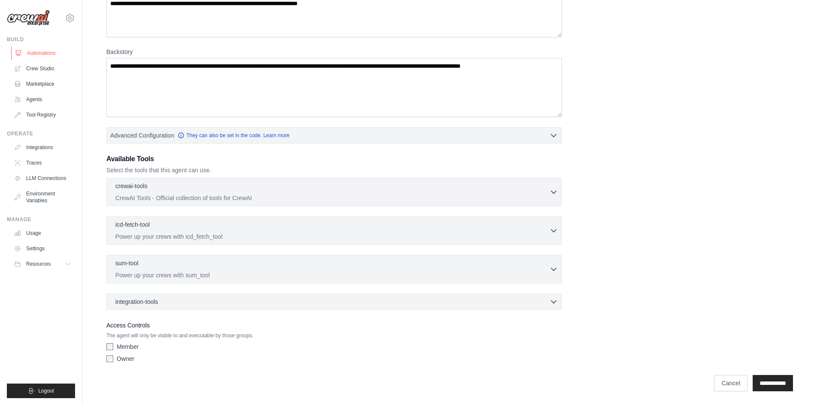
click at [28, 58] on link "Automations" at bounding box center [43, 53] width 65 height 14
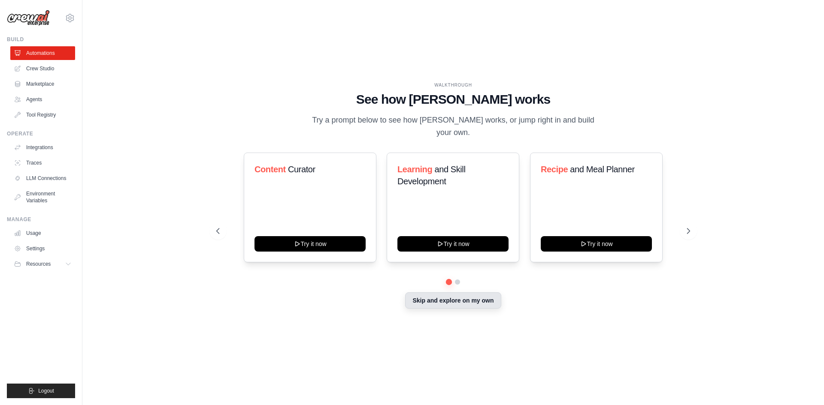
click at [461, 293] on button "Skip and explore on my own" at bounding box center [453, 301] width 96 height 16
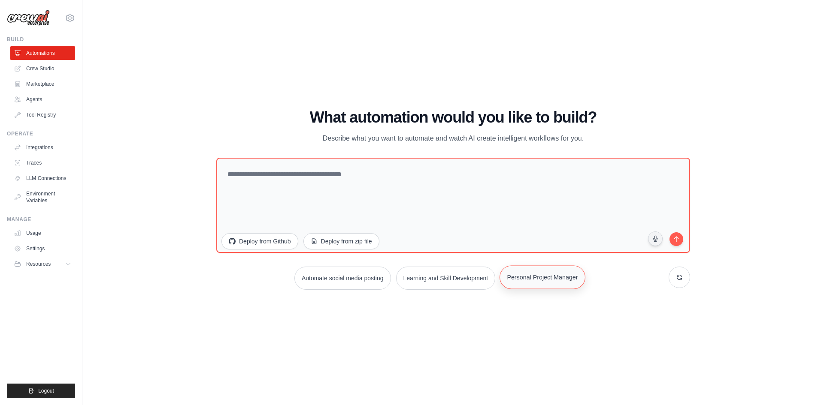
click at [553, 283] on button "Personal Project Manager" at bounding box center [542, 278] width 86 height 24
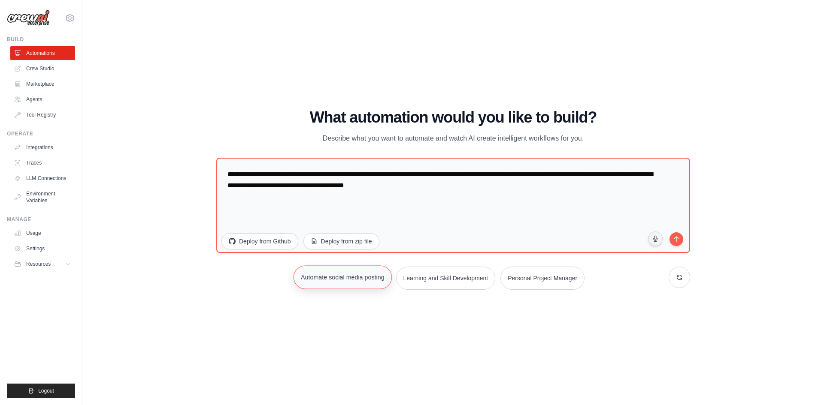
click at [359, 281] on button "Automate social media posting" at bounding box center [342, 278] width 98 height 24
type textarea "**********"
click at [670, 239] on button "submit" at bounding box center [675, 239] width 17 height 17
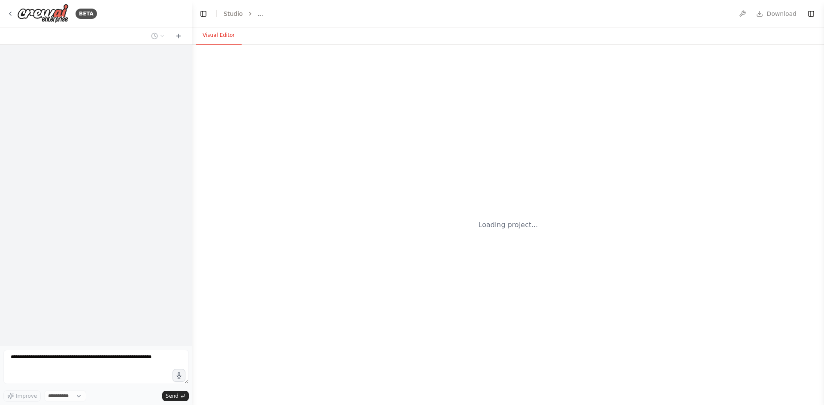
select select "****"
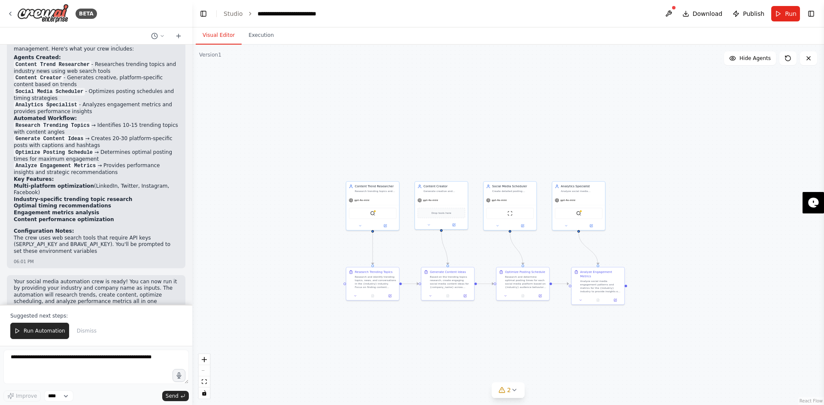
scroll to position [873, 0]
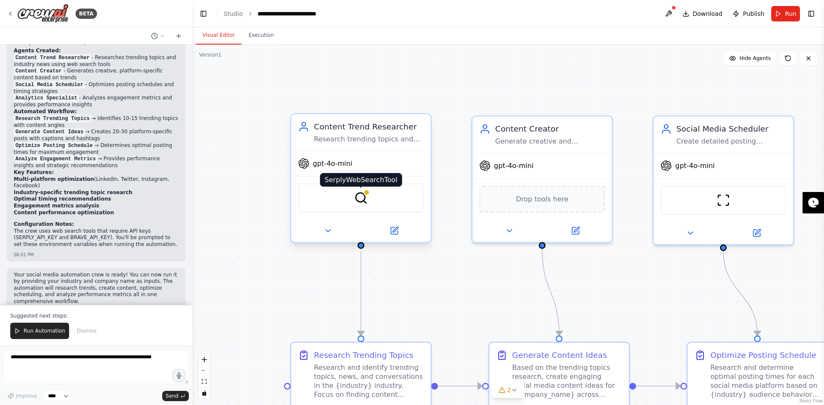
click at [360, 194] on img at bounding box center [361, 198] width 14 height 14
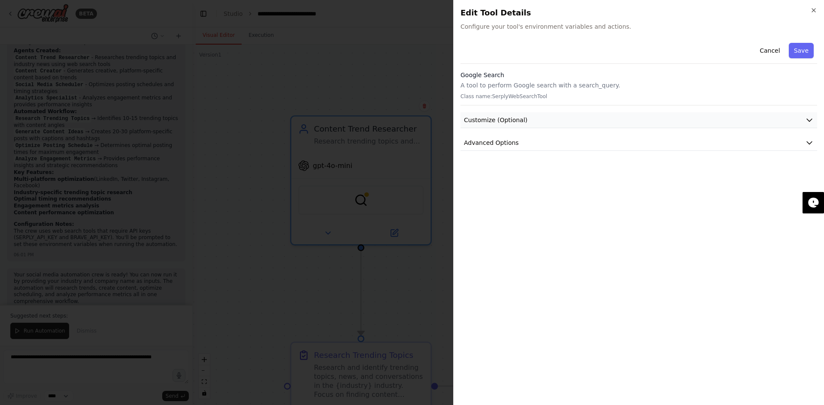
click at [522, 120] on button "Customize (Optional)" at bounding box center [638, 120] width 356 height 16
click at [811, 9] on icon "button" at bounding box center [813, 10] width 7 height 7
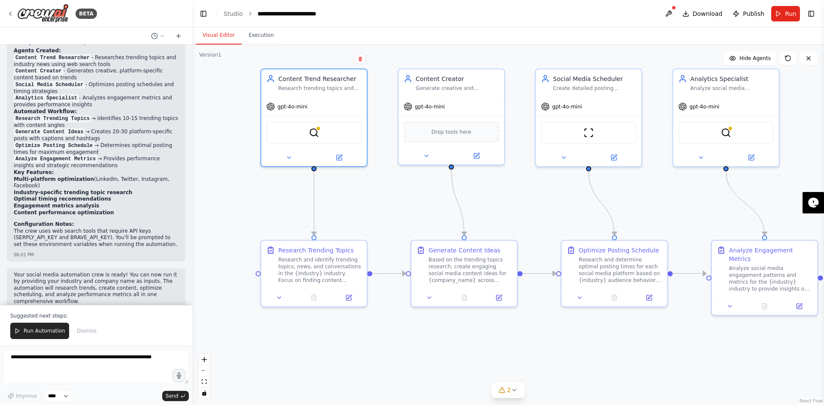
drag, startPoint x: 456, startPoint y: 266, endPoint x: 394, endPoint y: 190, distance: 98.2
click at [394, 190] on div ".deletable-edge-delete-btn { width: 20px; height: 20px; border: 0px solid #ffff…" at bounding box center [507, 225] width 631 height 361
click at [458, 130] on span "Drop tools here" at bounding box center [451, 130] width 40 height 9
click at [432, 80] on div "Content Creator" at bounding box center [456, 77] width 83 height 9
click at [428, 161] on div at bounding box center [451, 154] width 106 height 17
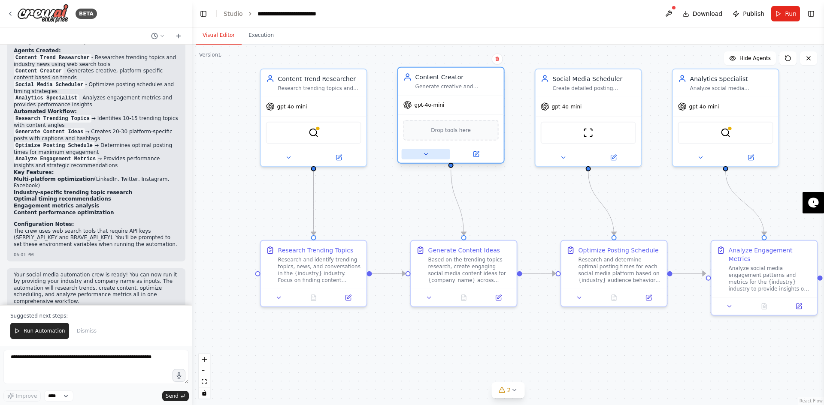
click at [426, 154] on icon at bounding box center [425, 155] width 3 height 2
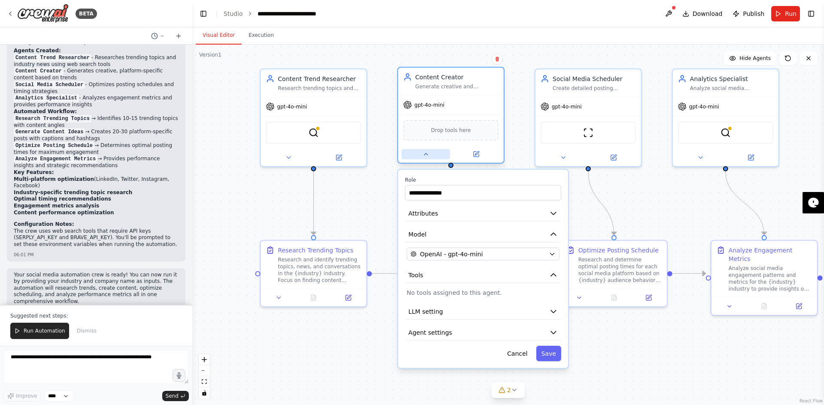
click at [426, 154] on icon at bounding box center [425, 155] width 3 height 2
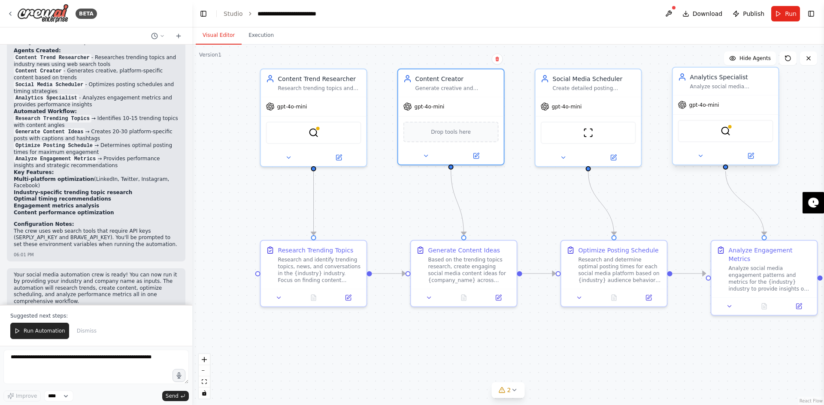
click at [729, 136] on div "BraveSearchTool" at bounding box center [725, 131] width 95 height 22
click at [511, 392] on icon at bounding box center [513, 390] width 7 height 7
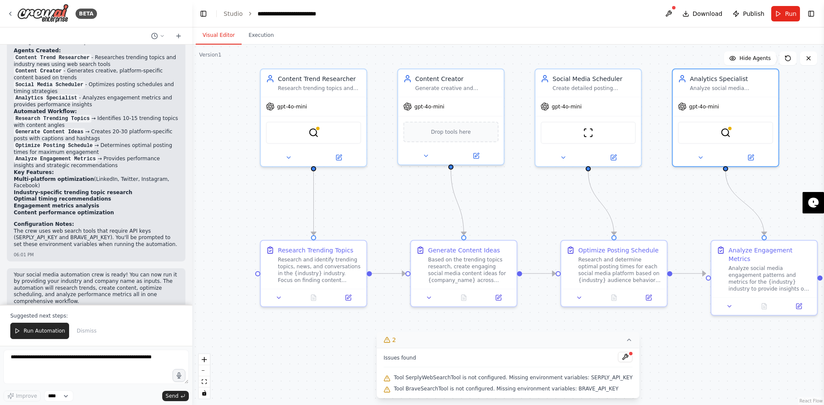
click at [466, 388] on span "Tool BraveSearchTool is not configured. Missing environment variables: BRAVE_AP…" at bounding box center [506, 389] width 224 height 7
click at [618, 359] on button at bounding box center [625, 357] width 15 height 10
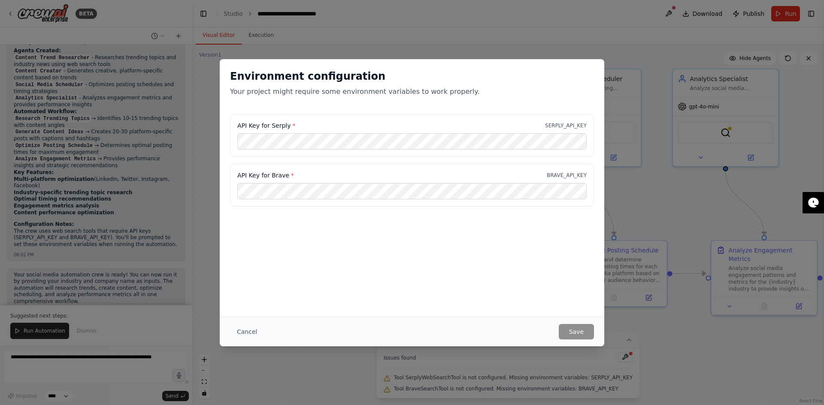
click at [635, 206] on div "Environment configuration Your project might require some environment variables…" at bounding box center [412, 202] width 824 height 405
